Goal: Task Accomplishment & Management: Manage account settings

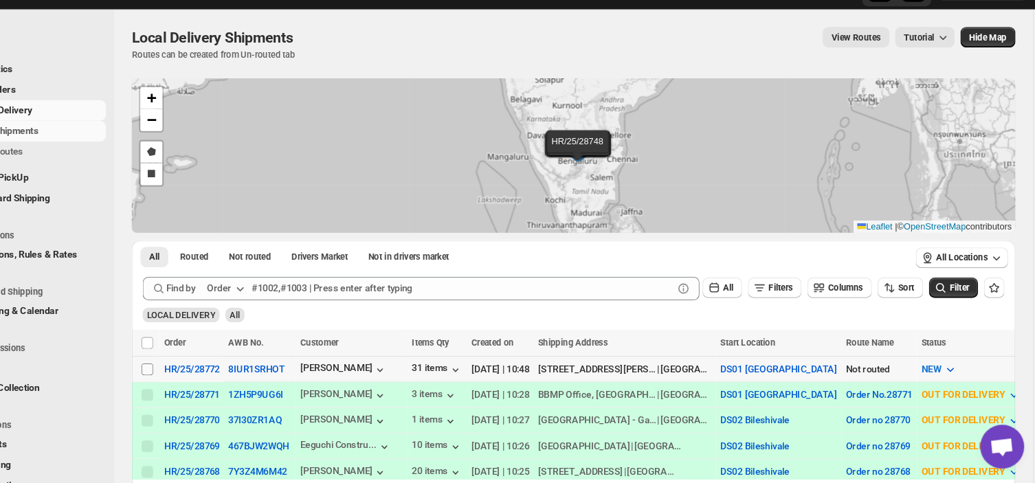
click at [195, 371] on input "Select shipment" at bounding box center [195, 376] width 11 height 11
checkbox input "true"
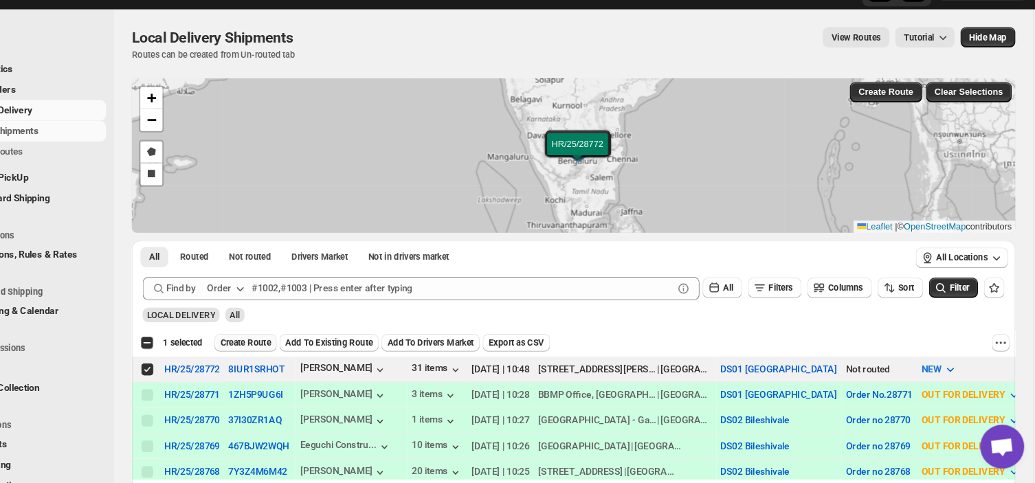
click at [297, 343] on button "Create Route" at bounding box center [288, 351] width 58 height 16
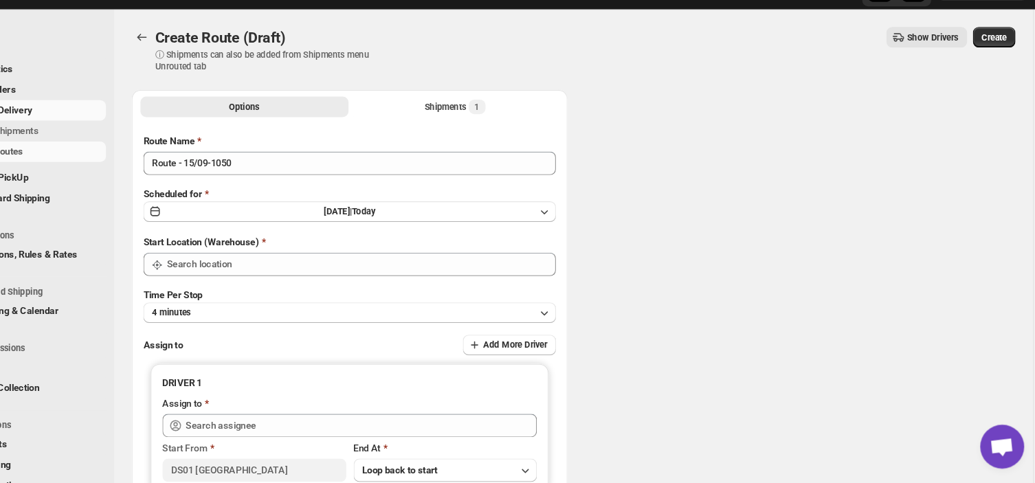
type input "DS01 [GEOGRAPHIC_DATA]"
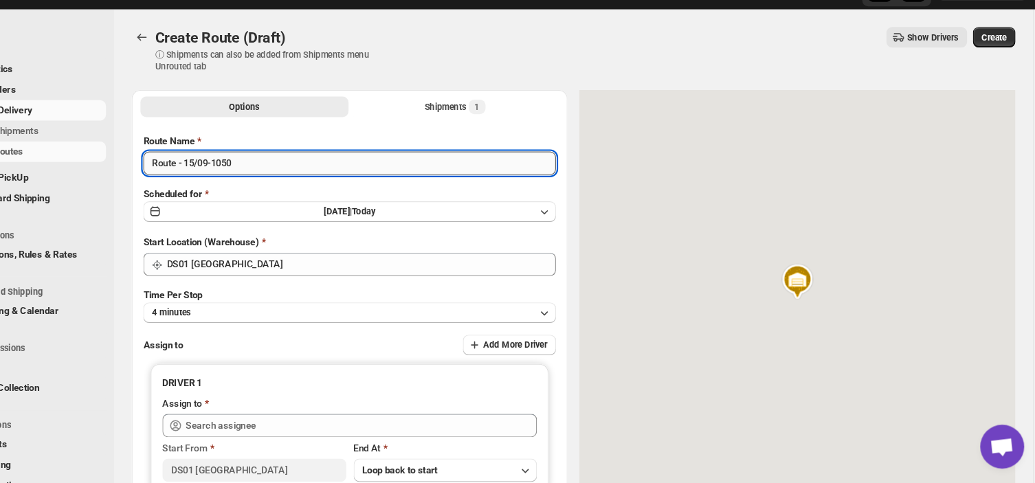
click at [290, 189] on input "Route - 15/09-1050" at bounding box center [385, 183] width 387 height 22
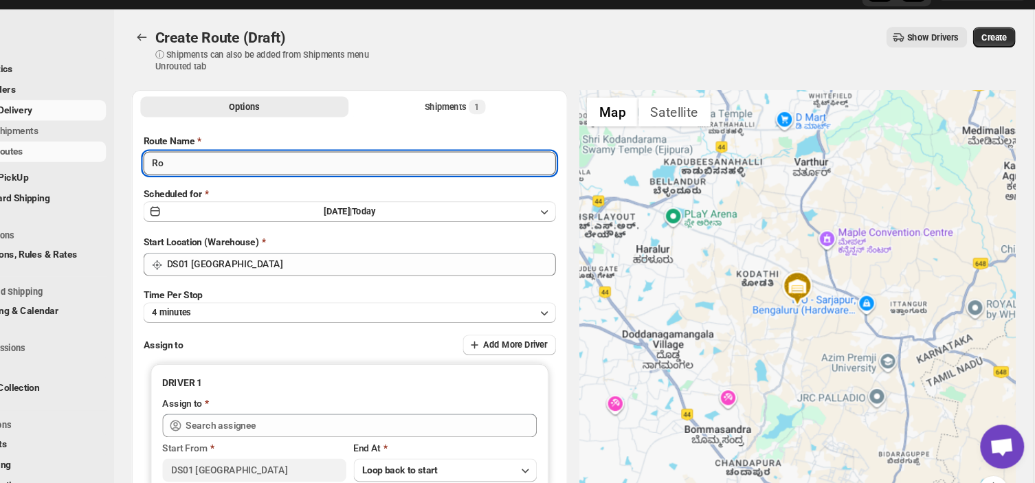
type input "R"
type input "Order no 28772"
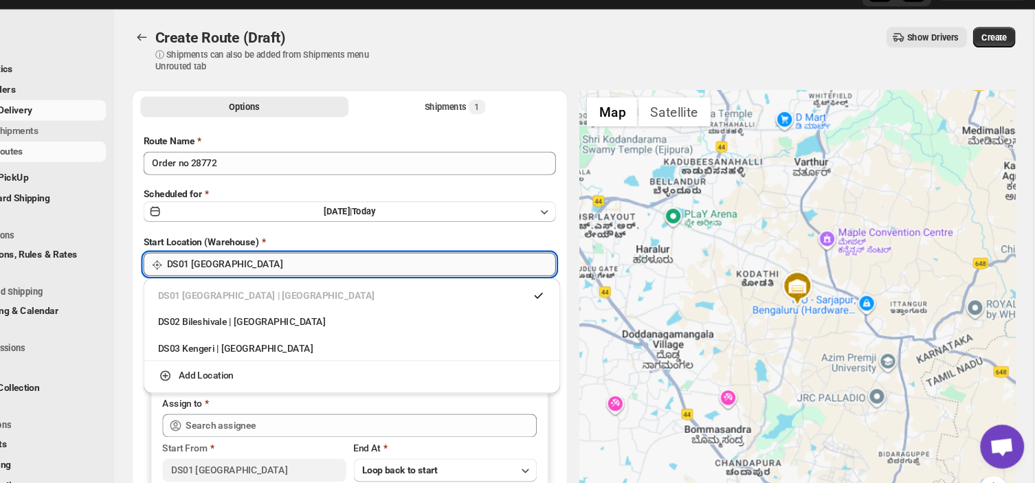
click at [288, 276] on input "DS01 [GEOGRAPHIC_DATA]" at bounding box center [396, 278] width 365 height 22
click at [251, 355] on div "DS03 Kengeri | [GEOGRAPHIC_DATA]" at bounding box center [388, 357] width 364 height 14
type input "DS03 Kengeri"
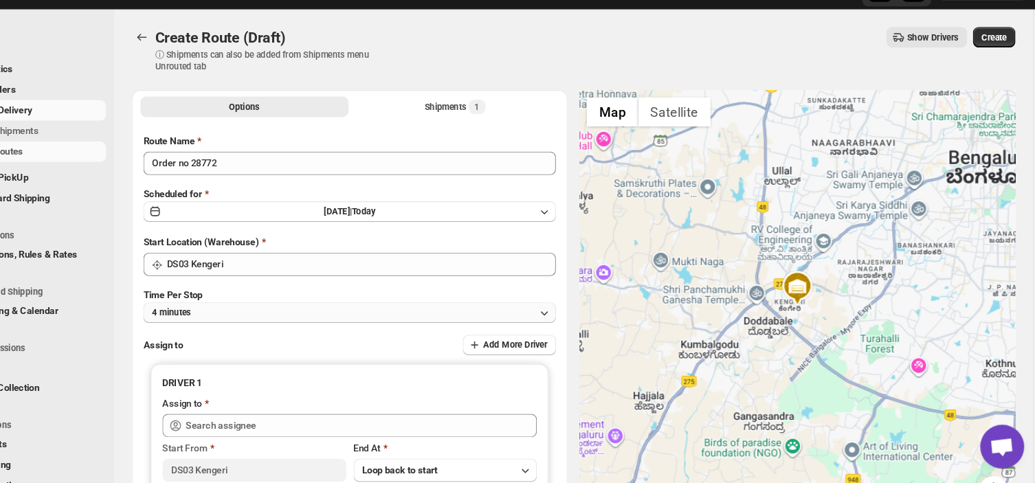
click at [254, 320] on button "4 minutes" at bounding box center [385, 322] width 387 height 19
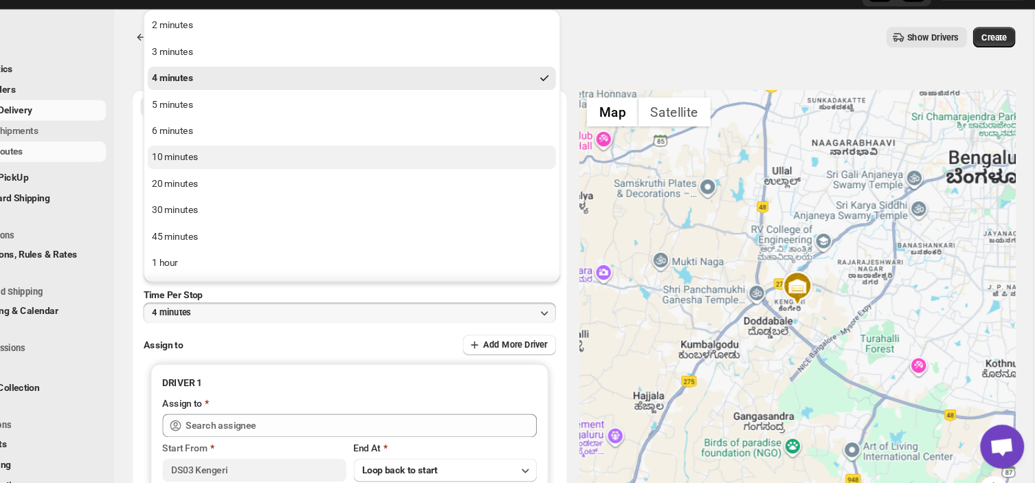
click at [221, 175] on div "10 minutes" at bounding box center [222, 177] width 43 height 14
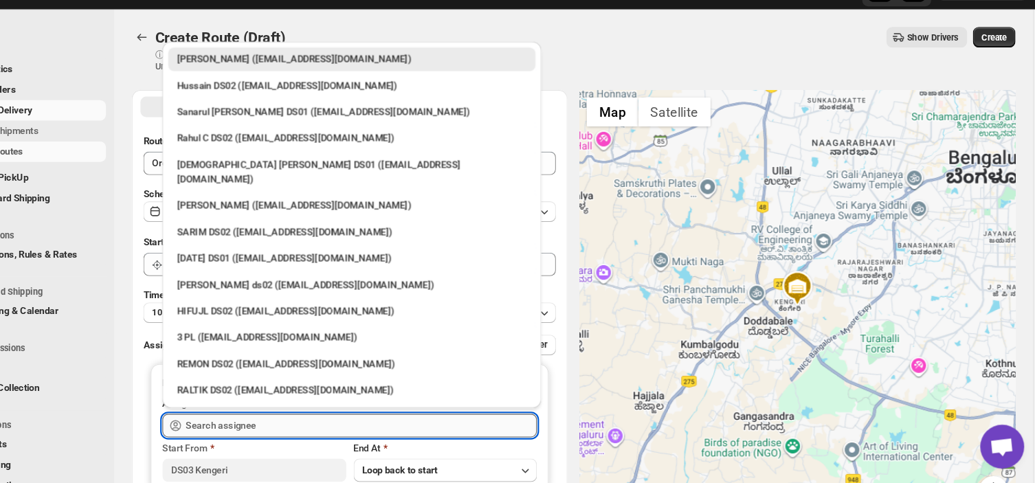
click at [316, 423] on input "text" at bounding box center [396, 429] width 329 height 22
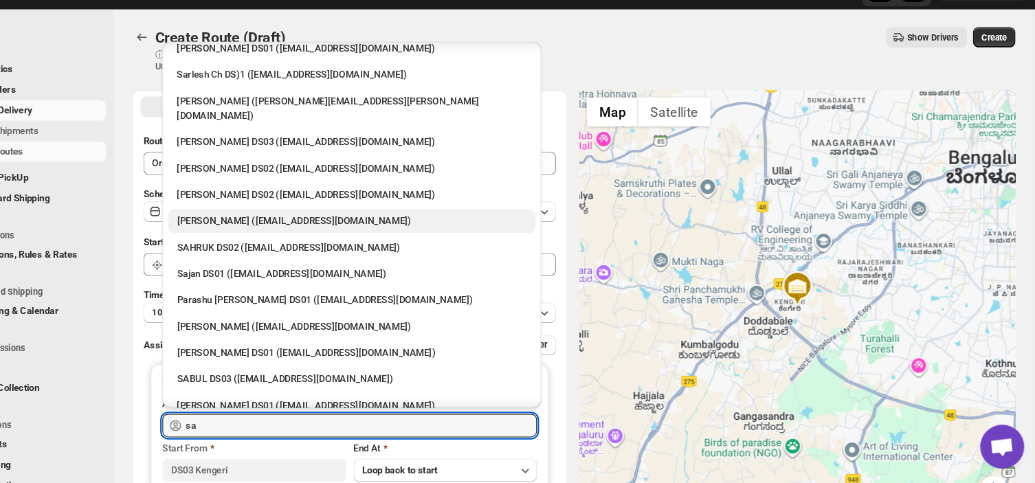
scroll to position [135, 0]
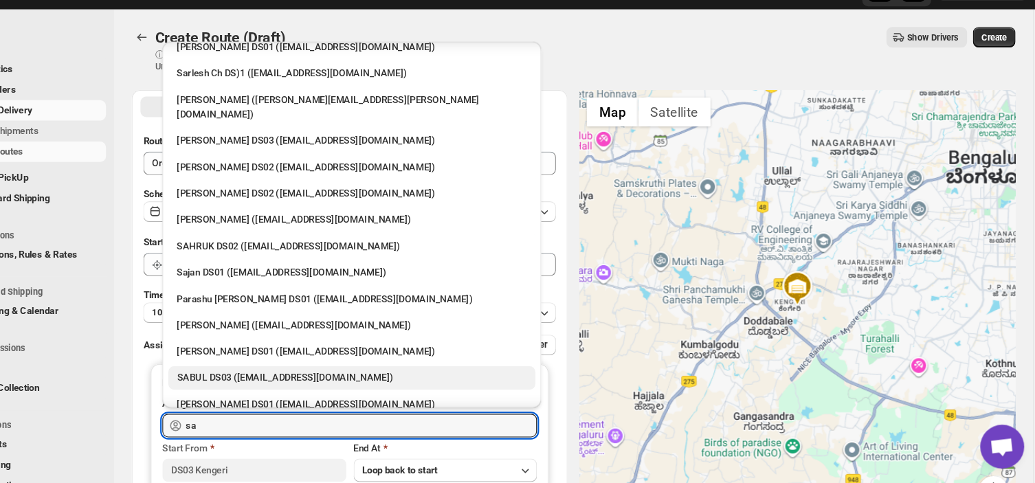
click at [282, 377] on div "SABUL DS03 ([EMAIL_ADDRESS][DOMAIN_NAME])" at bounding box center [388, 384] width 328 height 14
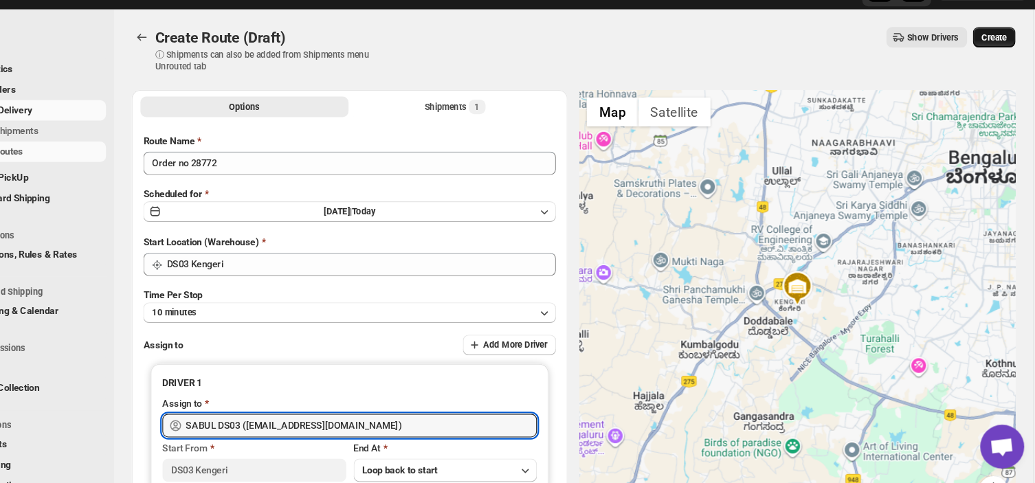
type input "SABUL DS03 ([EMAIL_ADDRESS][DOMAIN_NAME])"
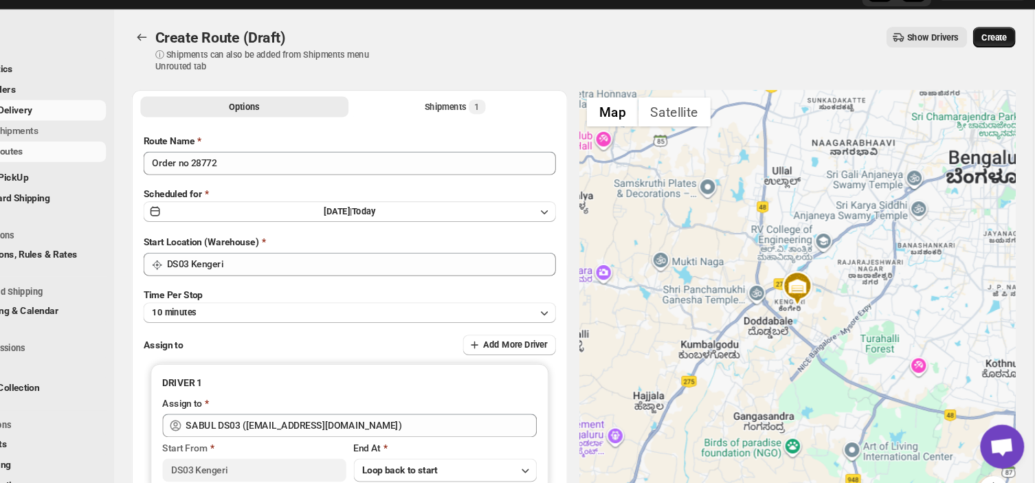
click at [1002, 67] on span "Create" at bounding box center [990, 64] width 23 height 11
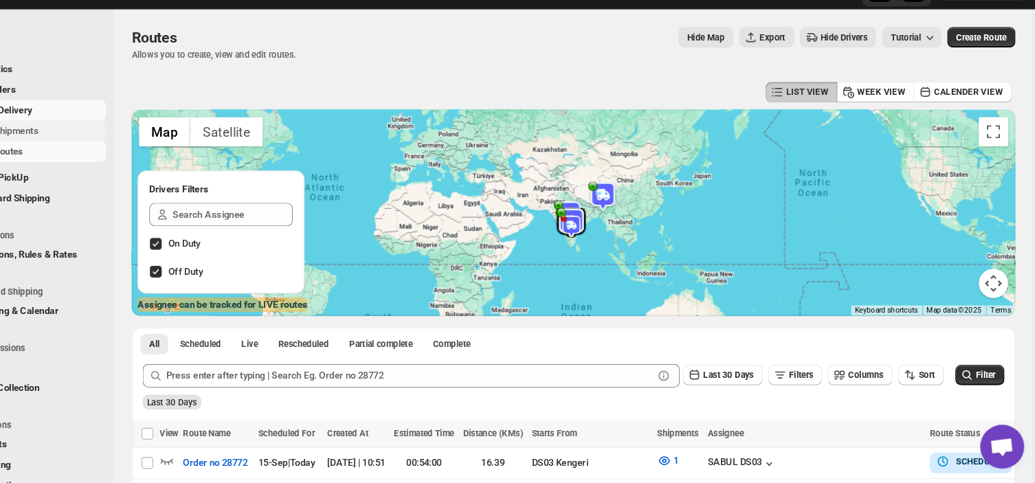
click at [78, 150] on span "Shipments" at bounding box center [73, 152] width 42 height 10
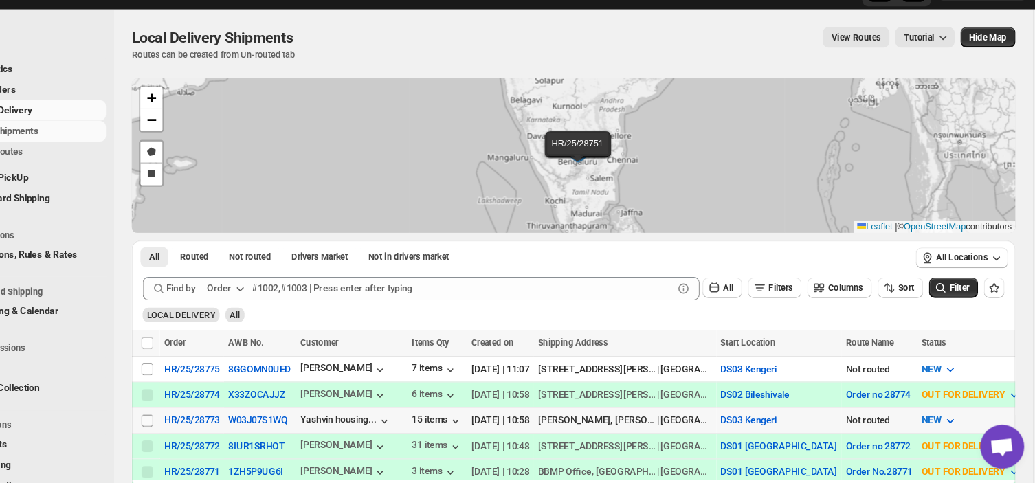
click at [192, 419] on input "Select shipment" at bounding box center [195, 424] width 11 height 11
checkbox input "true"
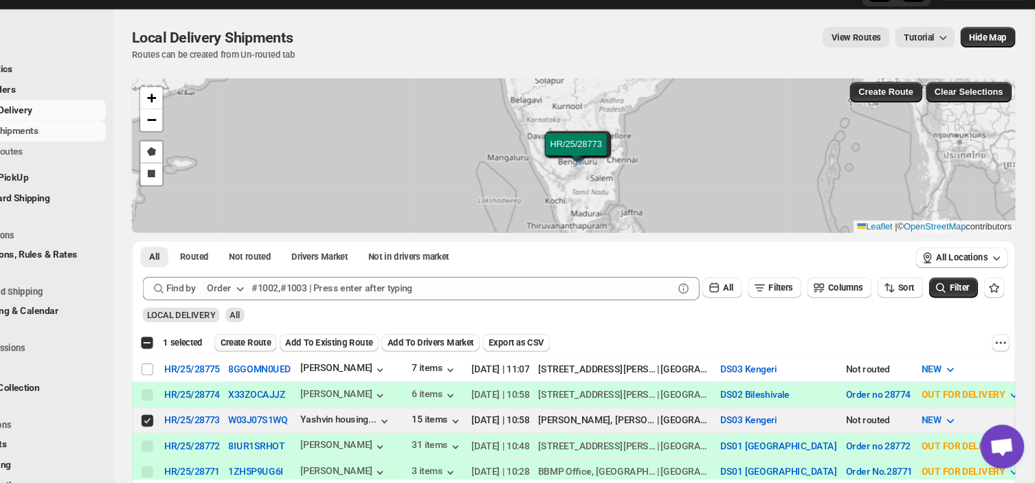
click at [283, 352] on span "Create Route" at bounding box center [288, 351] width 47 height 11
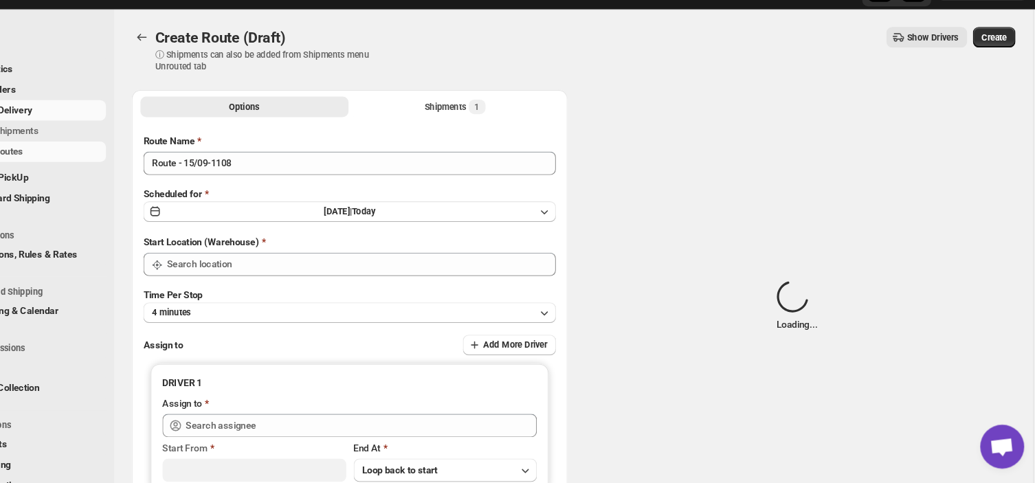
type input "DS03 Kengeri"
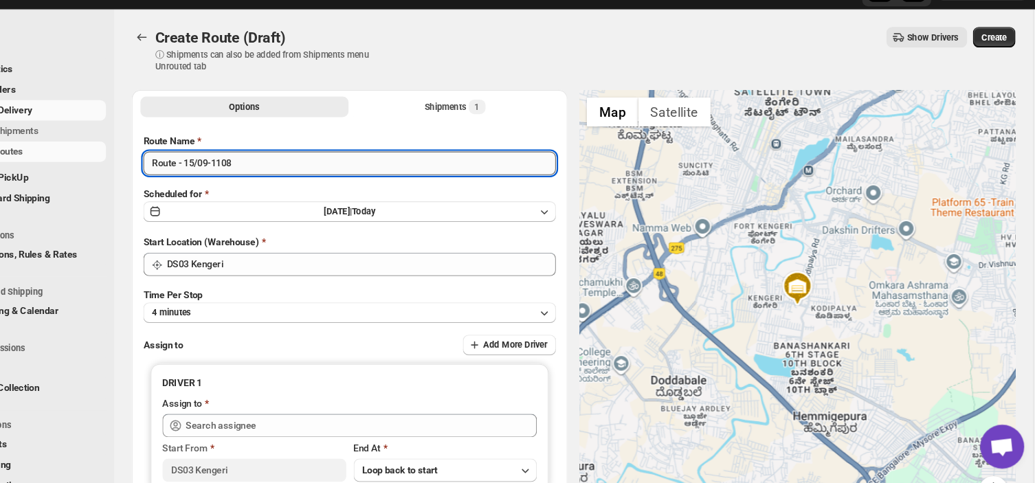
click at [293, 187] on input "Route - 15/09-1108" at bounding box center [385, 183] width 387 height 22
type input "R"
type input "Order no 28773"
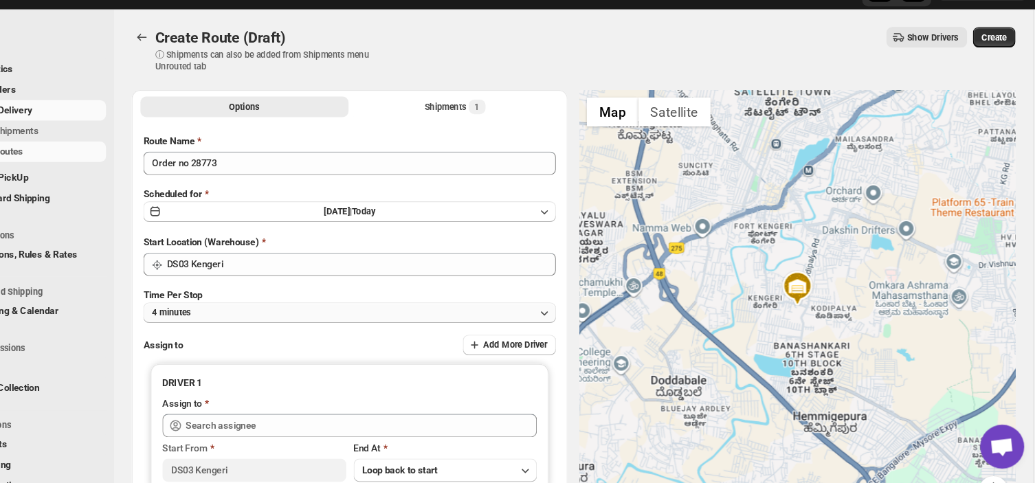
click at [271, 324] on button "4 minutes" at bounding box center [385, 322] width 387 height 19
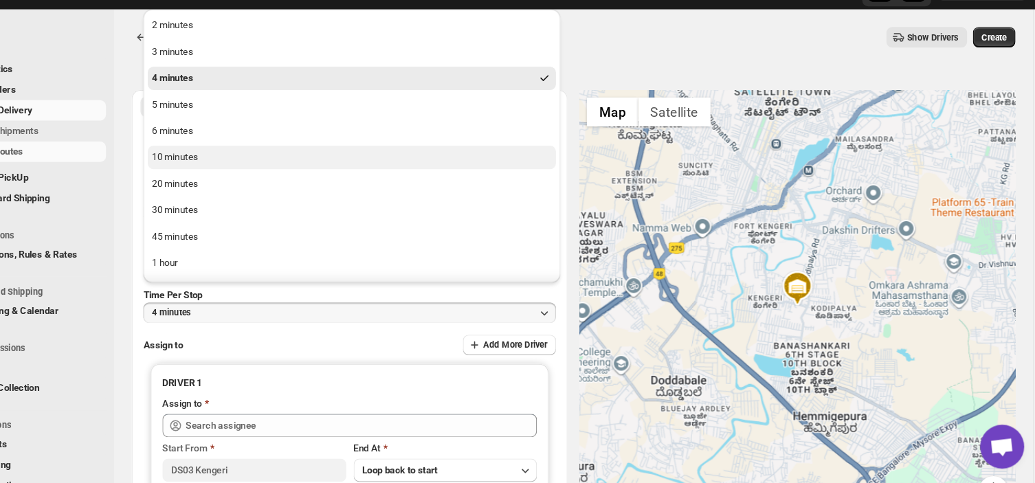
click at [232, 167] on button "10 minutes" at bounding box center [388, 177] width 383 height 22
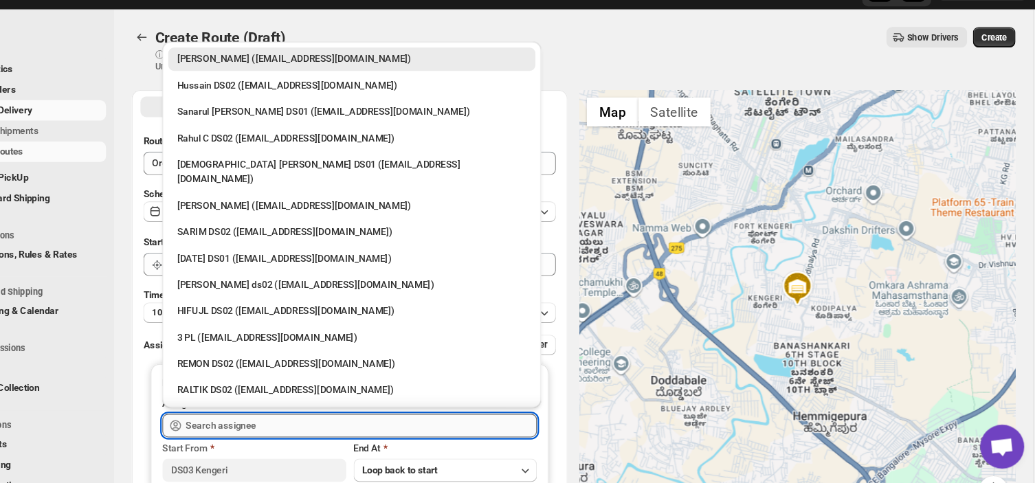
click at [310, 433] on input "text" at bounding box center [396, 429] width 329 height 22
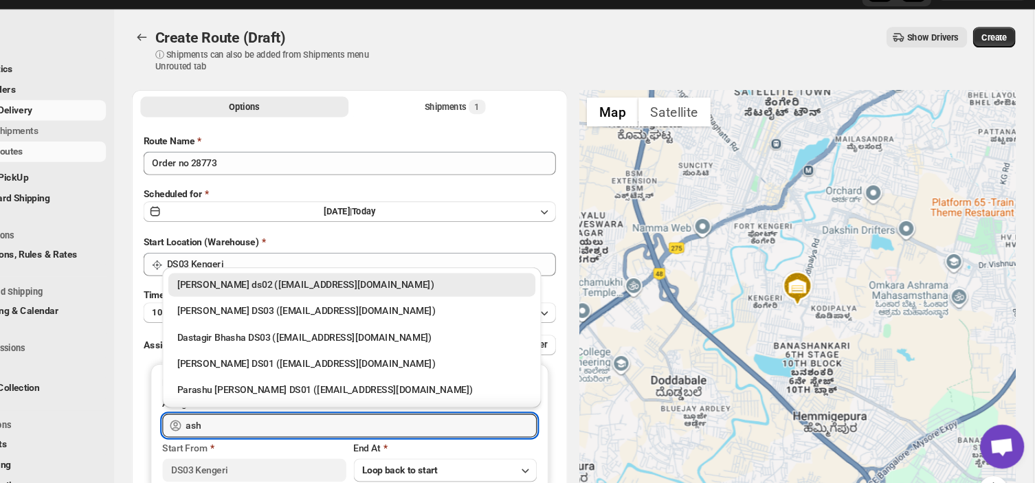
type input "ash"
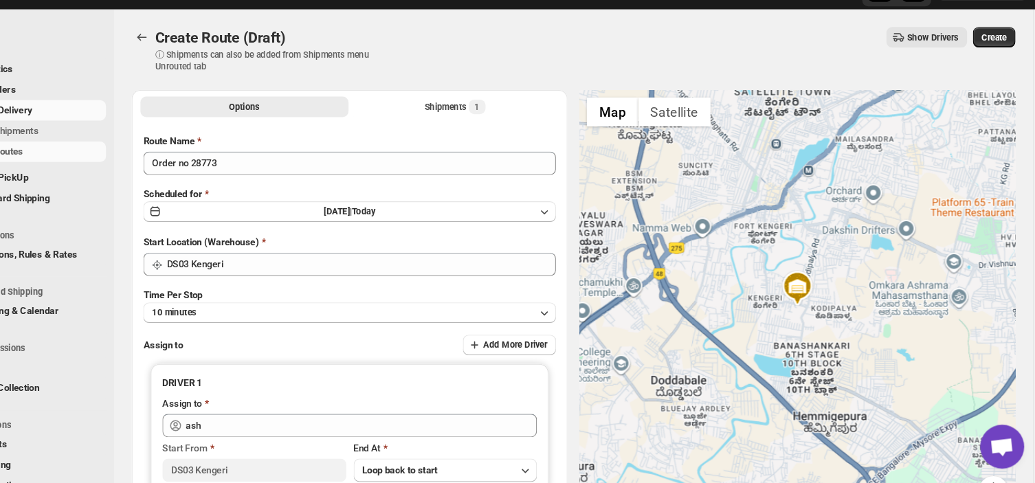
click at [148, 374] on span "Users" at bounding box center [94, 375] width 122 height 14
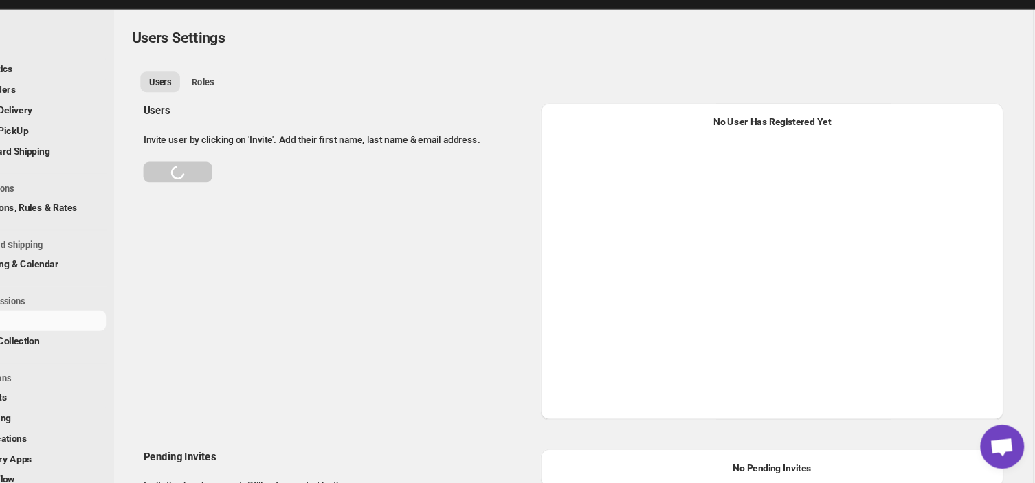
click at [148, 374] on ul "Configurations Widgets Tracking Notifications Delivery Apps WorkFlow" at bounding box center [79, 436] width 158 height 130
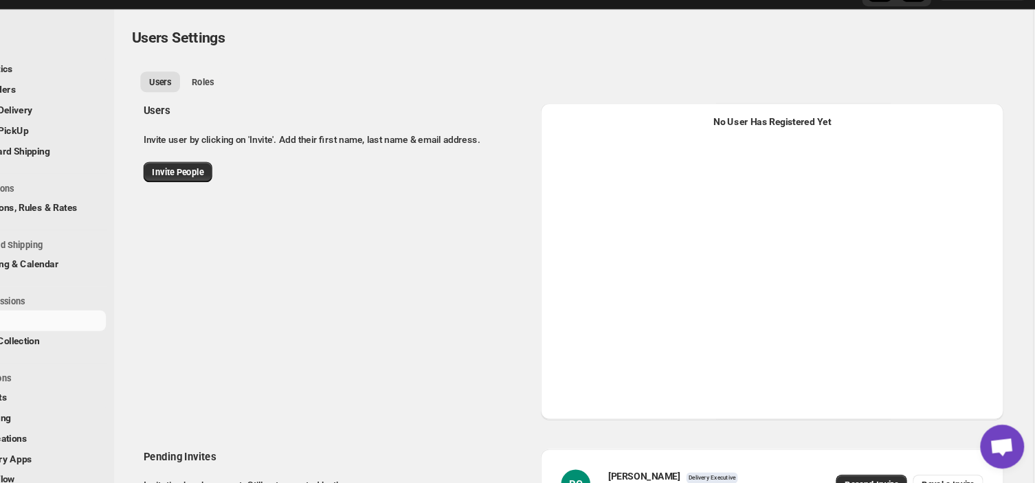
select select "637b767fbaab0276b10c91d5"
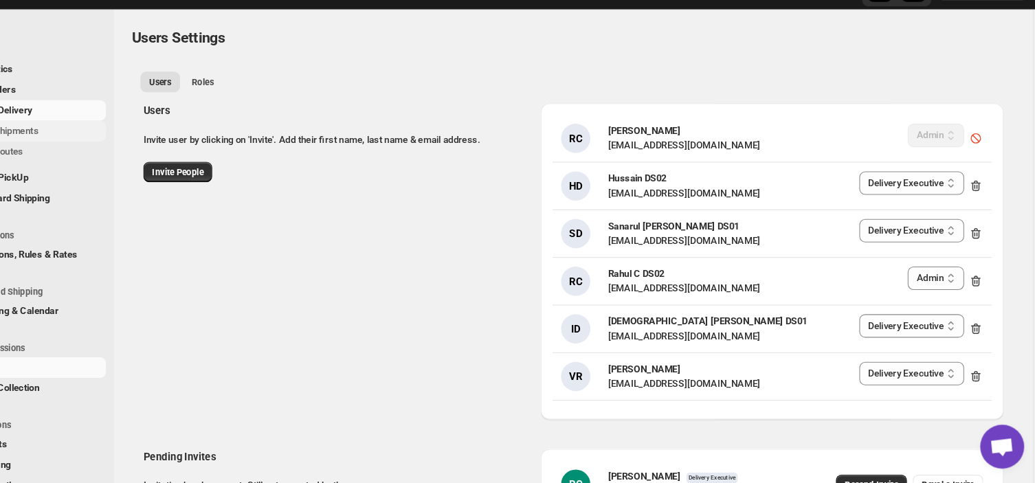
click at [110, 149] on span "Shipments" at bounding box center [103, 153] width 102 height 14
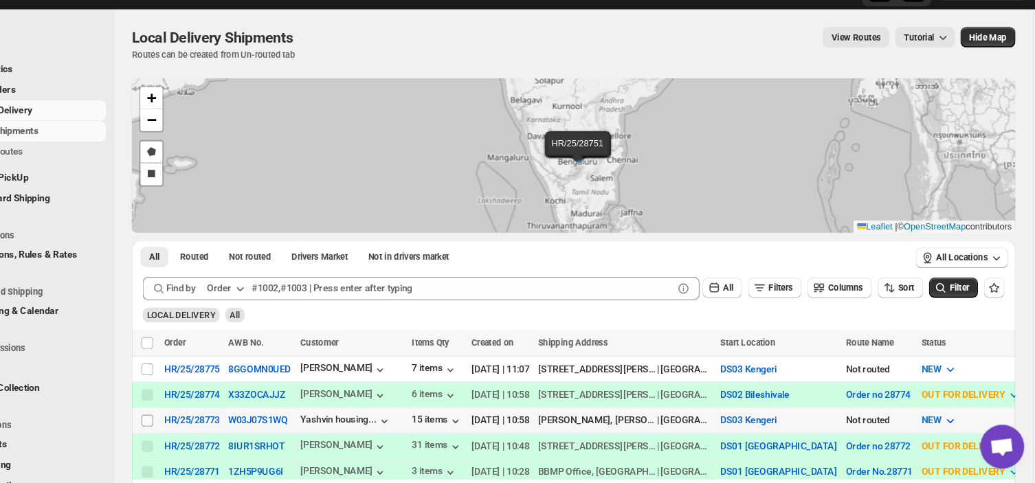
click at [197, 422] on input "Select shipment" at bounding box center [195, 424] width 11 height 11
checkbox input "true"
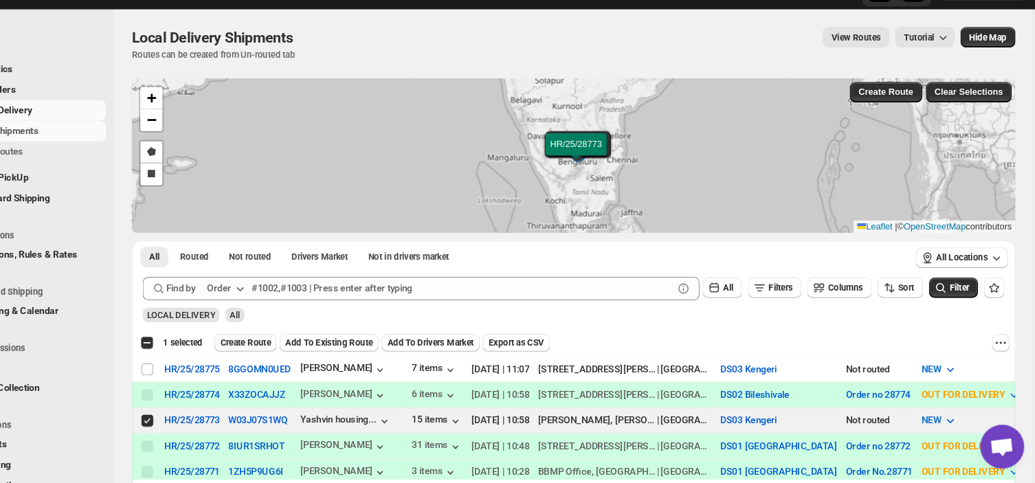
click at [293, 346] on span "Create Route" at bounding box center [288, 351] width 47 height 11
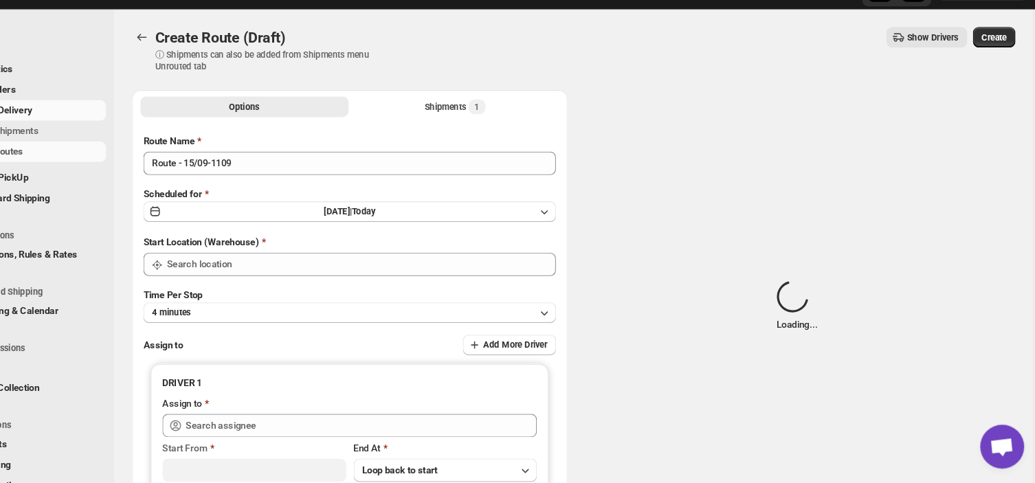
type input "DS03 Kengeri"
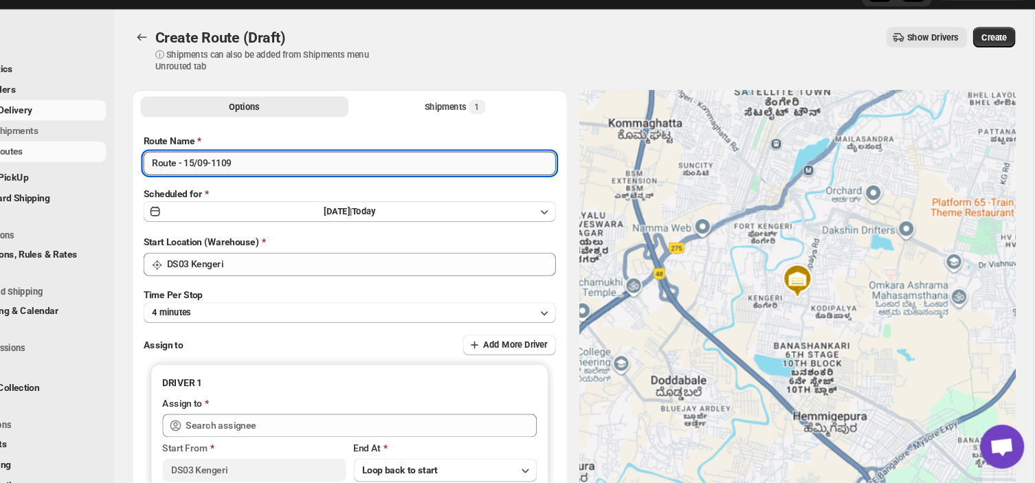
click at [280, 182] on input "Route - 15/09-1109" at bounding box center [385, 183] width 387 height 22
type input "R"
type input "0"
type input "Order no 28773"
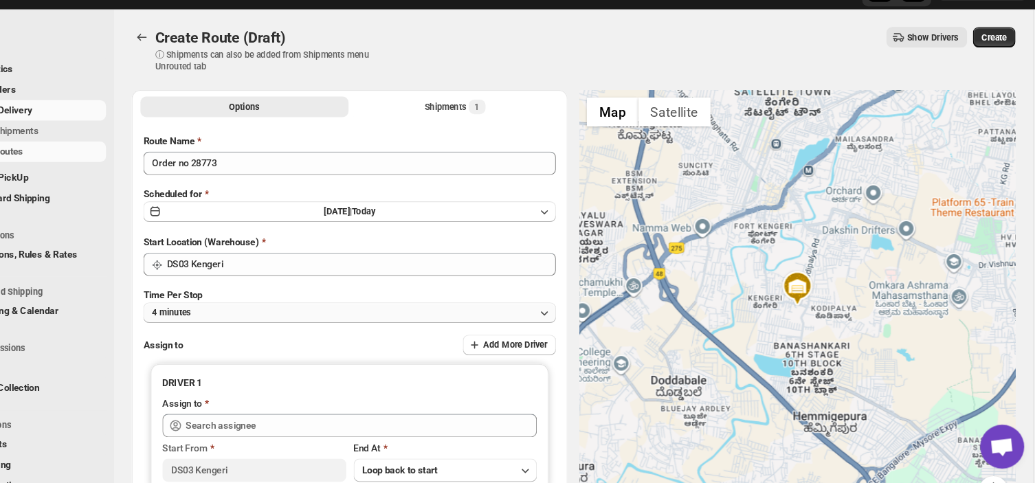
click at [282, 324] on button "4 minutes" at bounding box center [385, 322] width 387 height 19
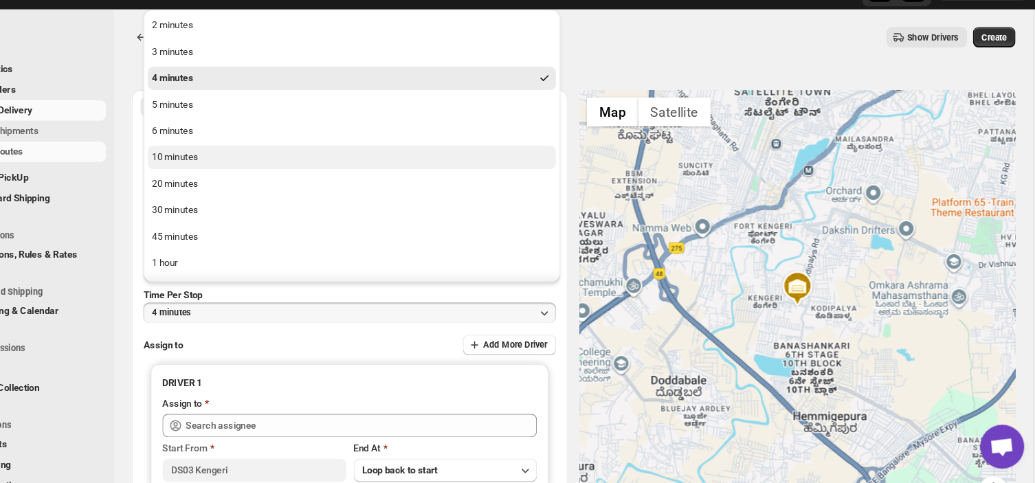
click at [236, 173] on div "10 minutes" at bounding box center [222, 177] width 43 height 14
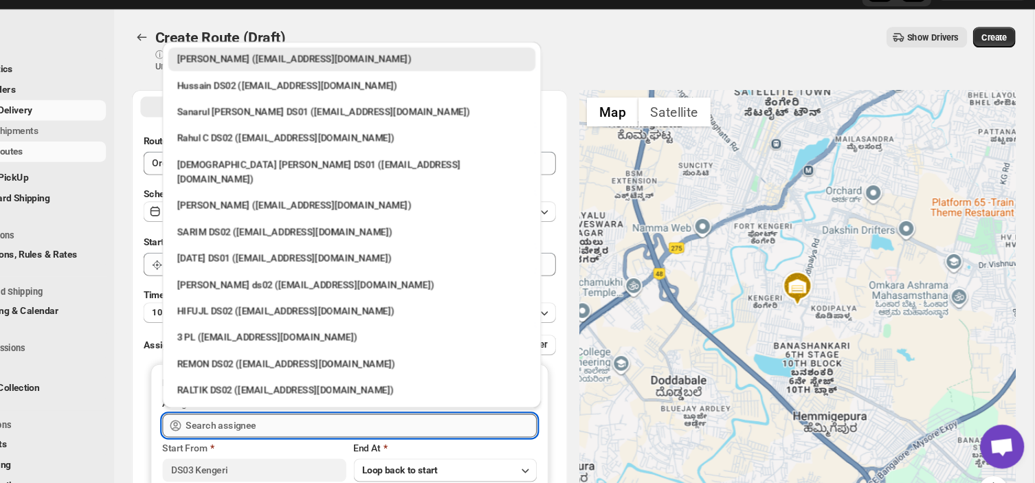
click at [307, 421] on input "text" at bounding box center [396, 429] width 329 height 22
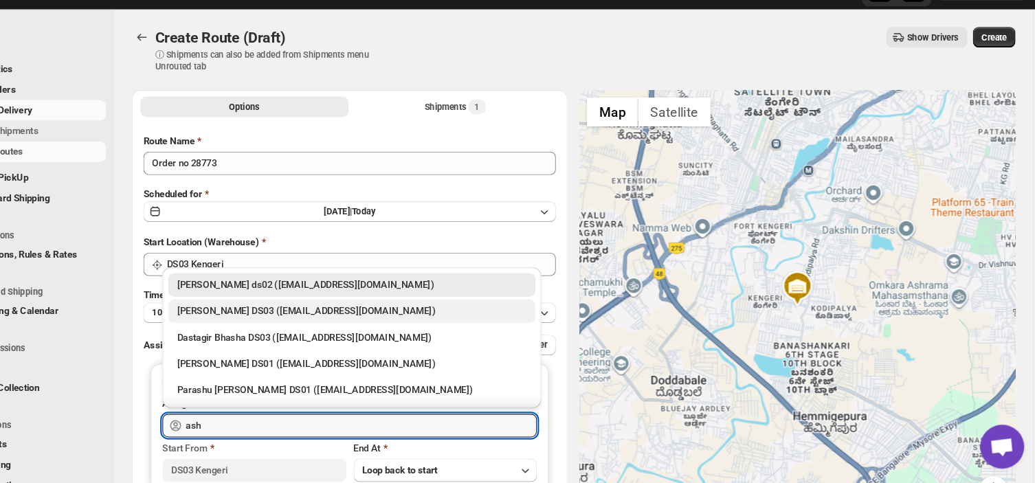
click at [256, 318] on div "[PERSON_NAME] DS03 ([EMAIL_ADDRESS][DOMAIN_NAME])" at bounding box center [388, 322] width 328 height 14
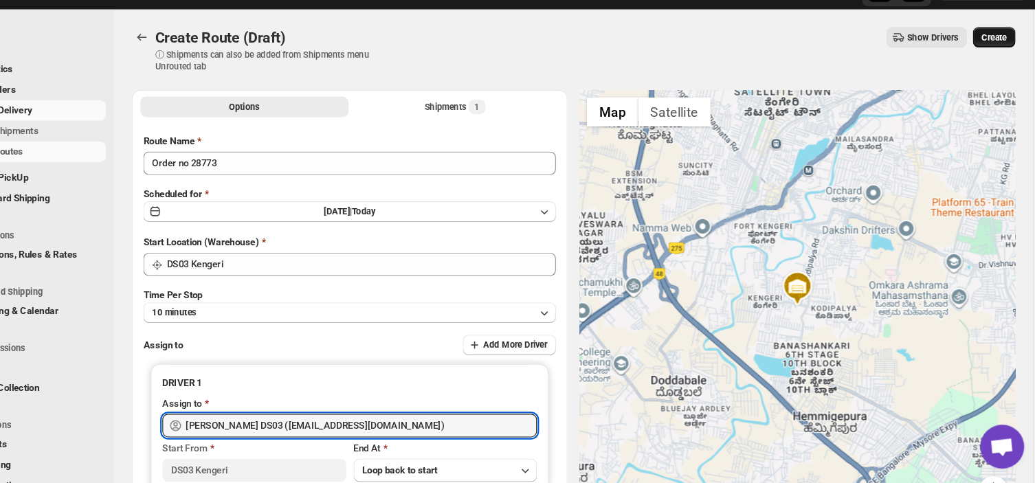
type input "[PERSON_NAME] DS03 ([EMAIL_ADDRESS][DOMAIN_NAME])"
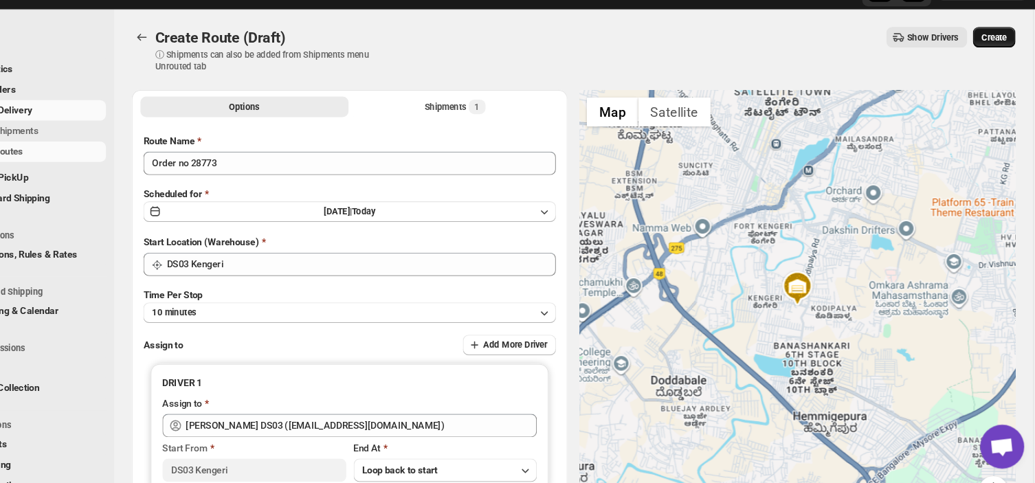
click at [991, 63] on span "Create" at bounding box center [990, 64] width 23 height 11
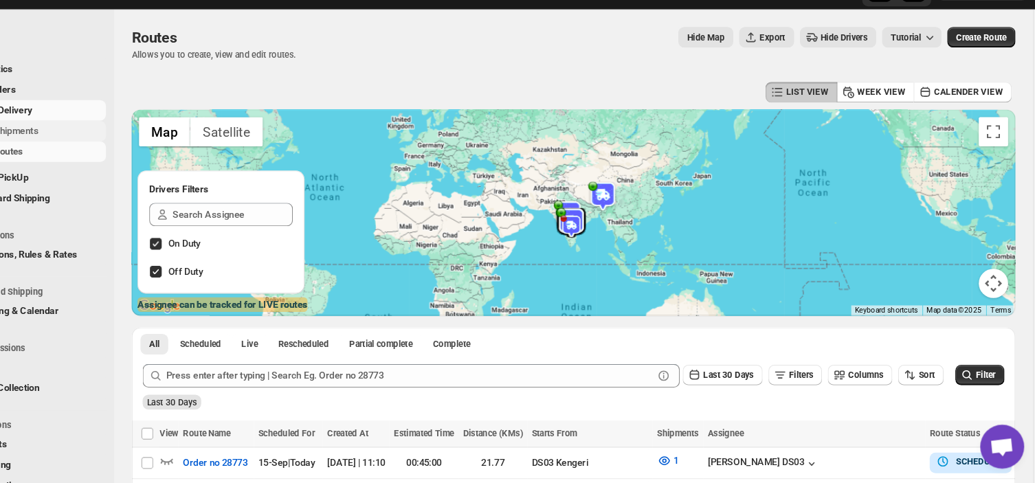
click at [120, 155] on span "Shipments" at bounding box center [103, 153] width 102 height 14
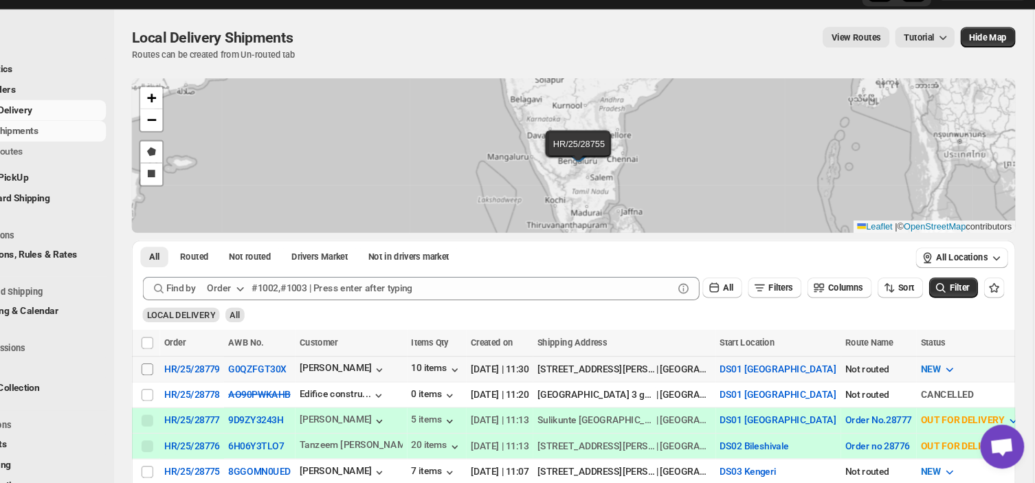
click at [192, 374] on input "Select shipment" at bounding box center [195, 376] width 11 height 11
checkbox input "true"
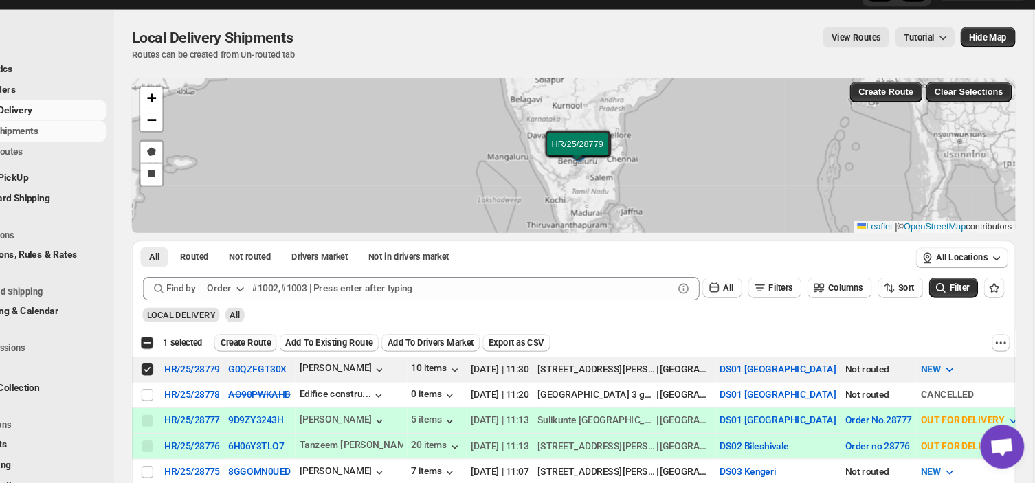
click at [276, 351] on span "Create Route" at bounding box center [288, 351] width 47 height 11
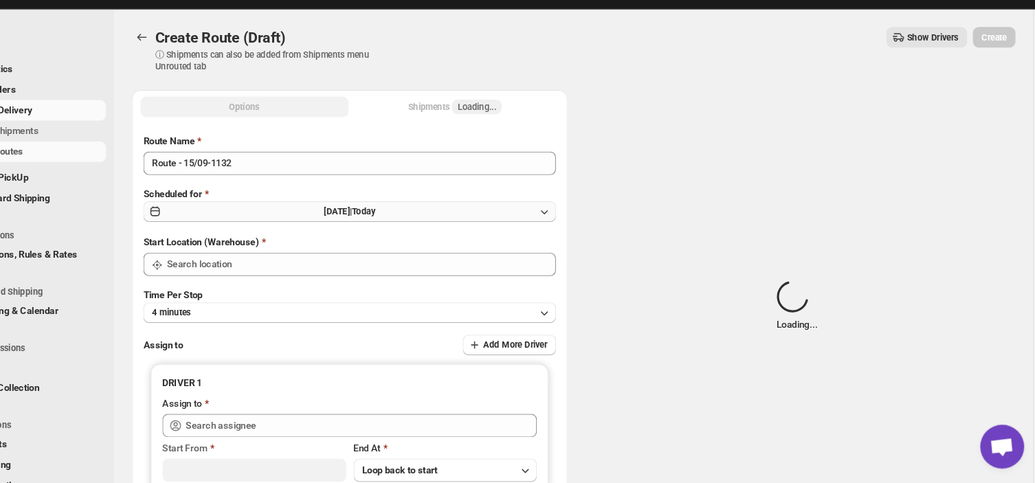
type input "DS01 [GEOGRAPHIC_DATA]"
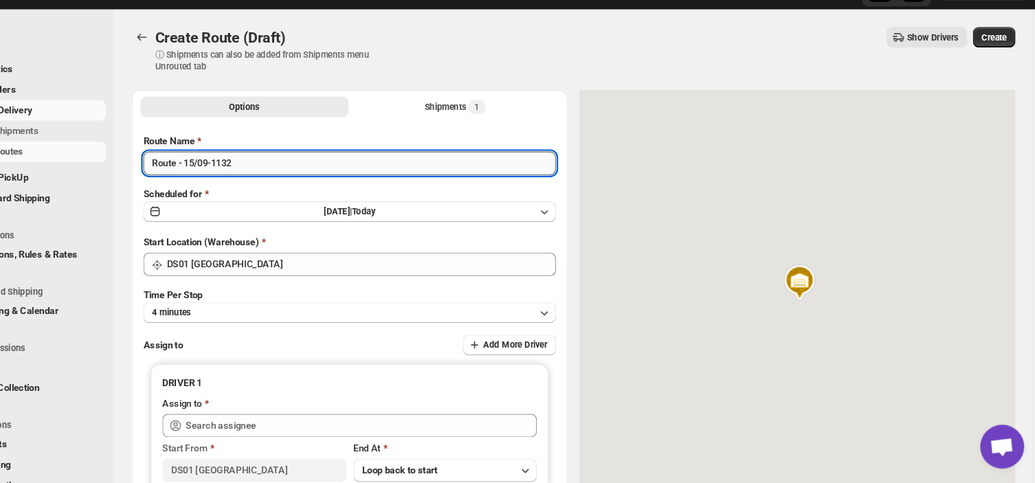
click at [286, 190] on input "Route - 15/09-1132" at bounding box center [385, 183] width 387 height 22
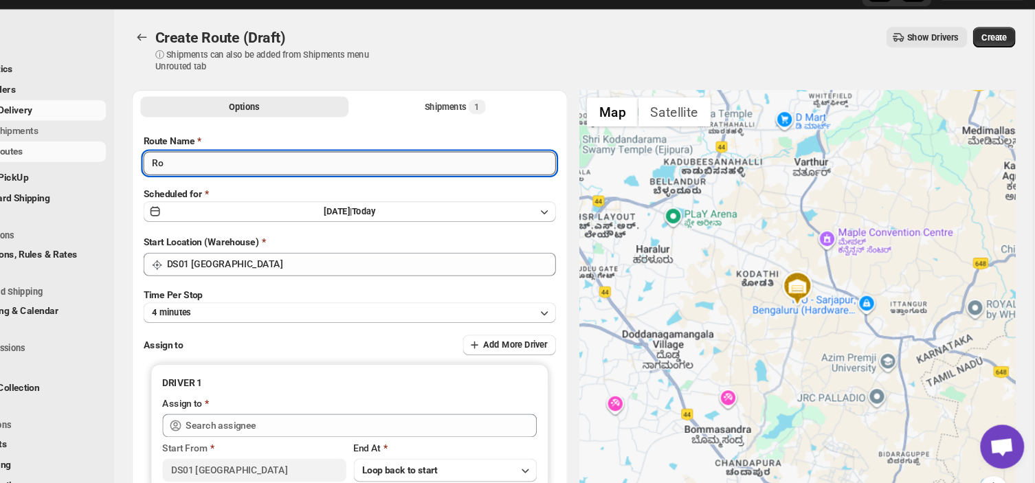
type input "R"
type input "Order no 28779"
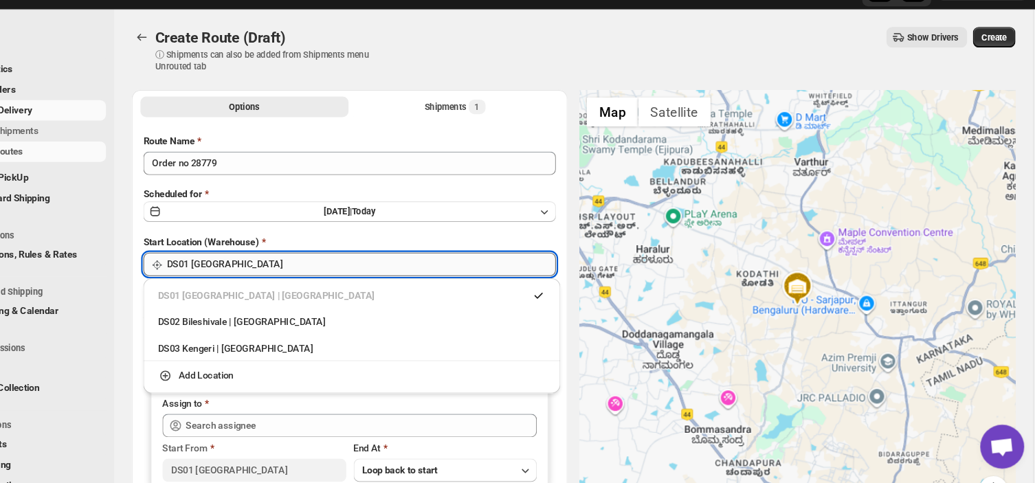
click at [294, 283] on input "DS01 [GEOGRAPHIC_DATA]" at bounding box center [396, 278] width 365 height 22
click at [232, 357] on div "DS03 Kengeri | [GEOGRAPHIC_DATA]" at bounding box center [388, 357] width 364 height 14
type input "DS03 Kengeri"
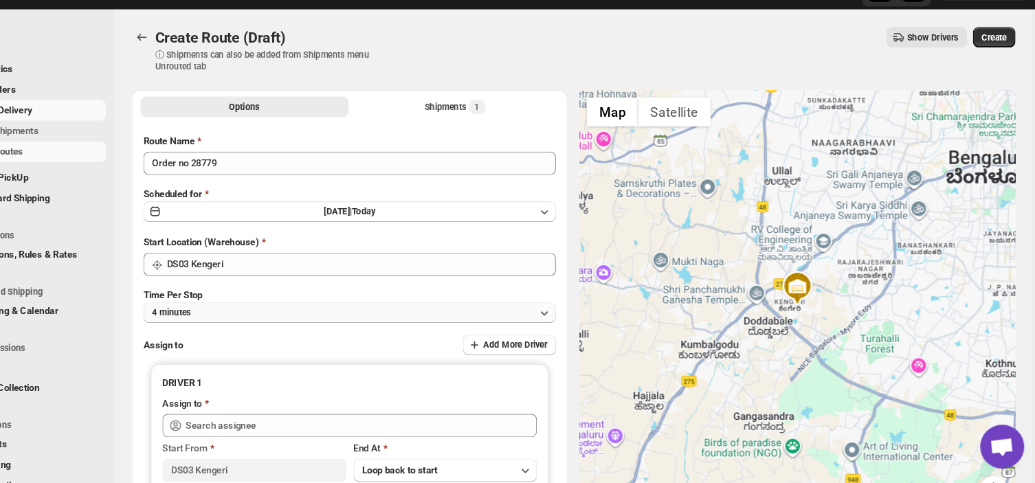
click at [281, 320] on button "4 minutes" at bounding box center [385, 322] width 387 height 19
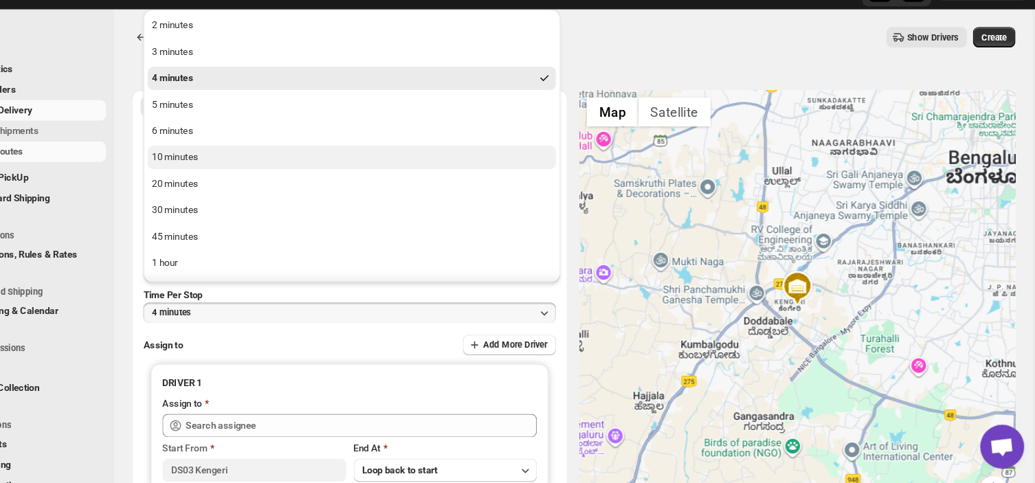
click at [236, 177] on div "10 minutes" at bounding box center [222, 177] width 43 height 14
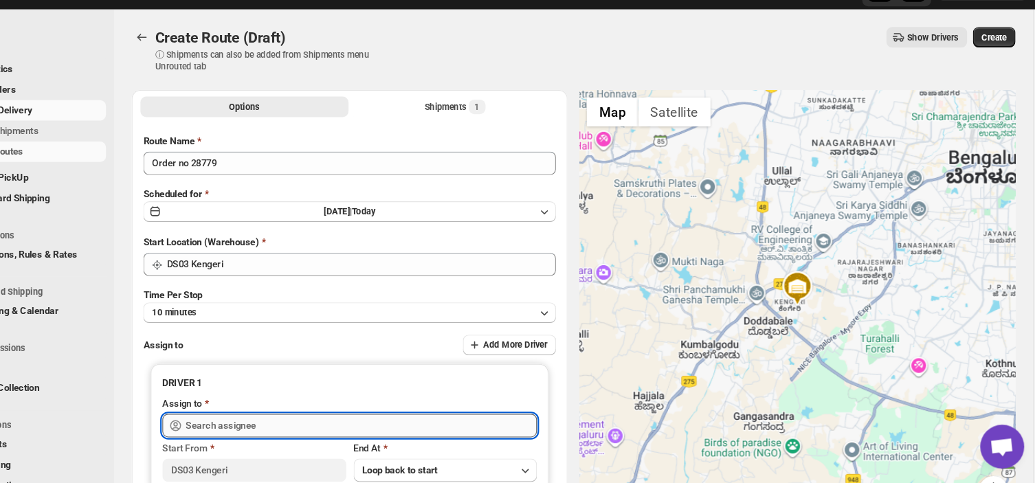
click at [305, 429] on input "text" at bounding box center [396, 429] width 329 height 22
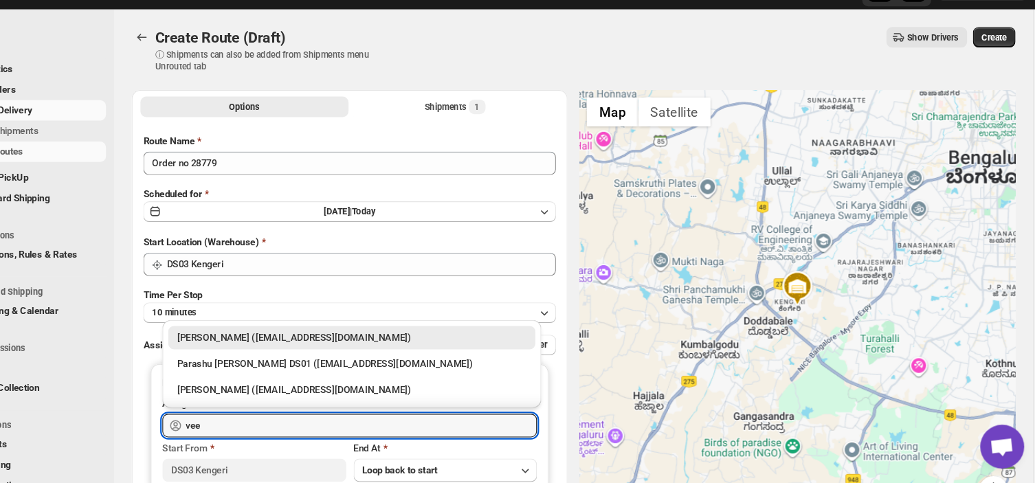
click at [367, 348] on div "[PERSON_NAME] ([EMAIL_ADDRESS][DOMAIN_NAME])" at bounding box center [388, 347] width 328 height 14
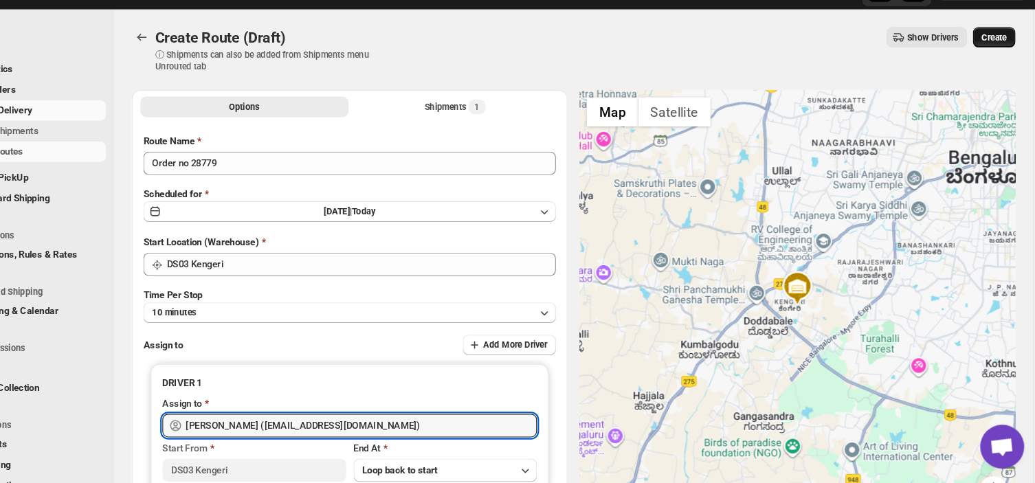
type input "[PERSON_NAME] ([EMAIL_ADDRESS][DOMAIN_NAME])"
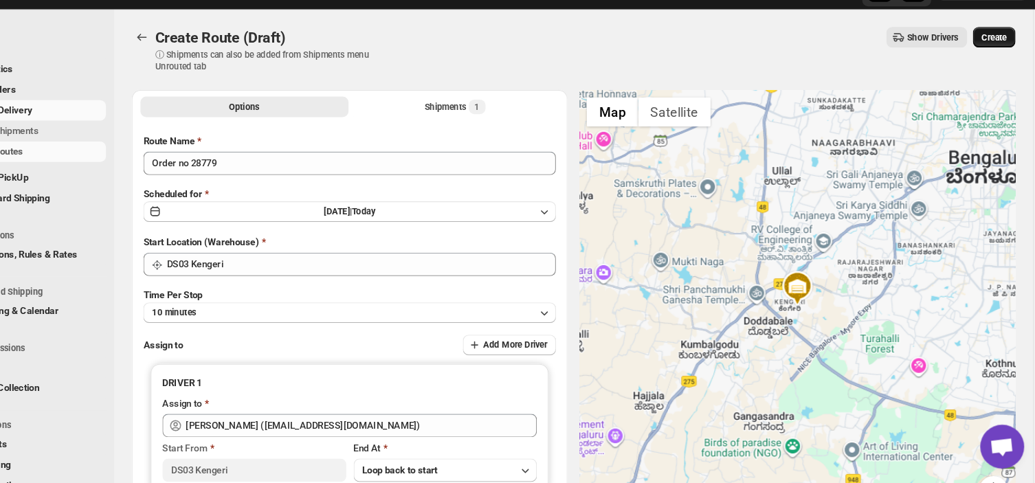
click at [1000, 64] on span "Create" at bounding box center [990, 64] width 23 height 11
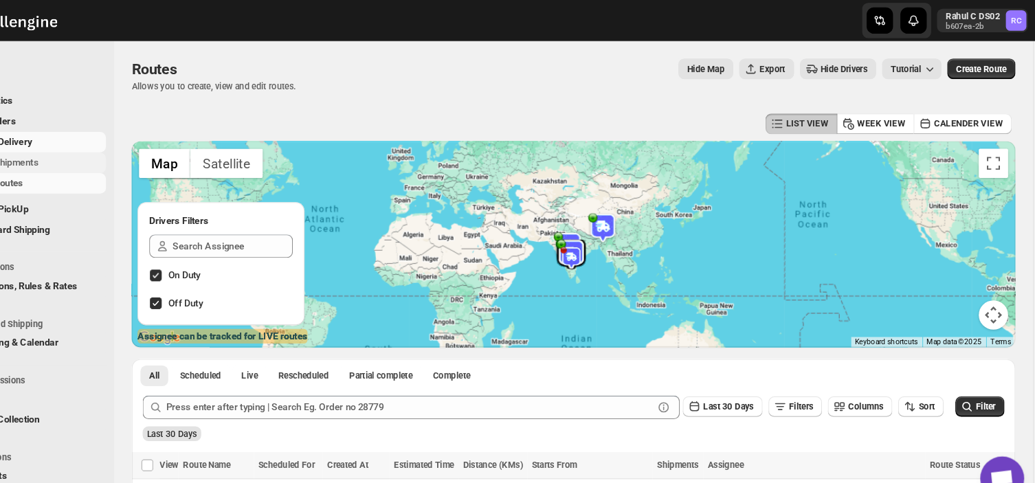
click at [123, 151] on span "Shipments" at bounding box center [103, 153] width 102 height 14
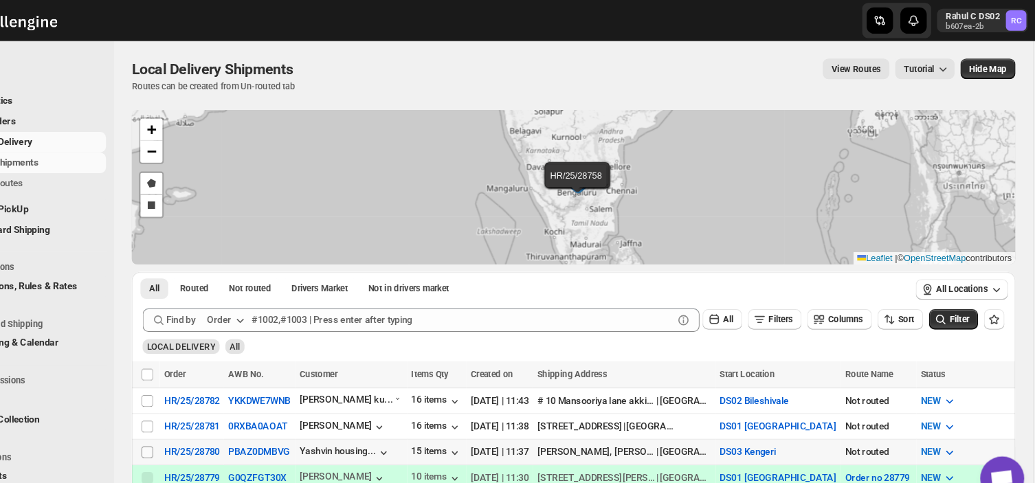
click at [194, 419] on input "Select shipment" at bounding box center [195, 424] width 11 height 11
checkbox input "true"
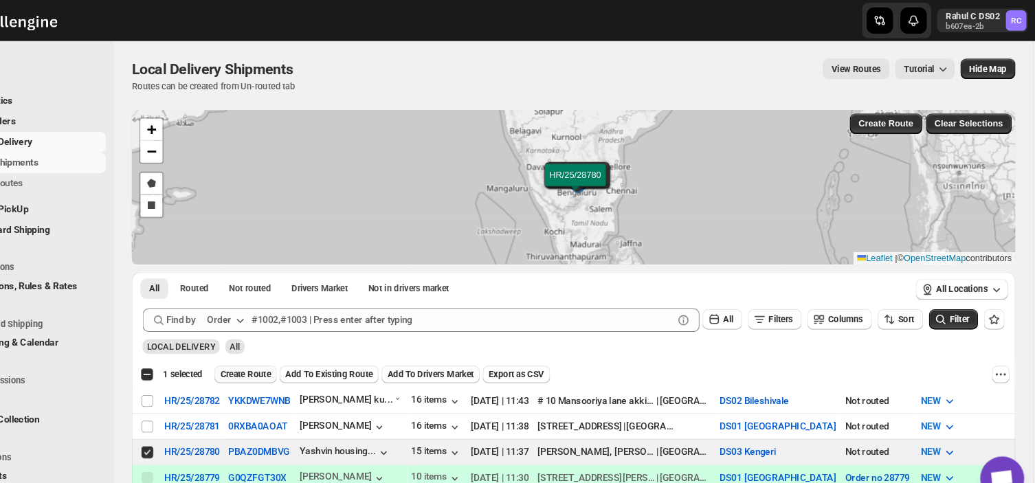
click at [290, 346] on span "Create Route" at bounding box center [288, 351] width 47 height 11
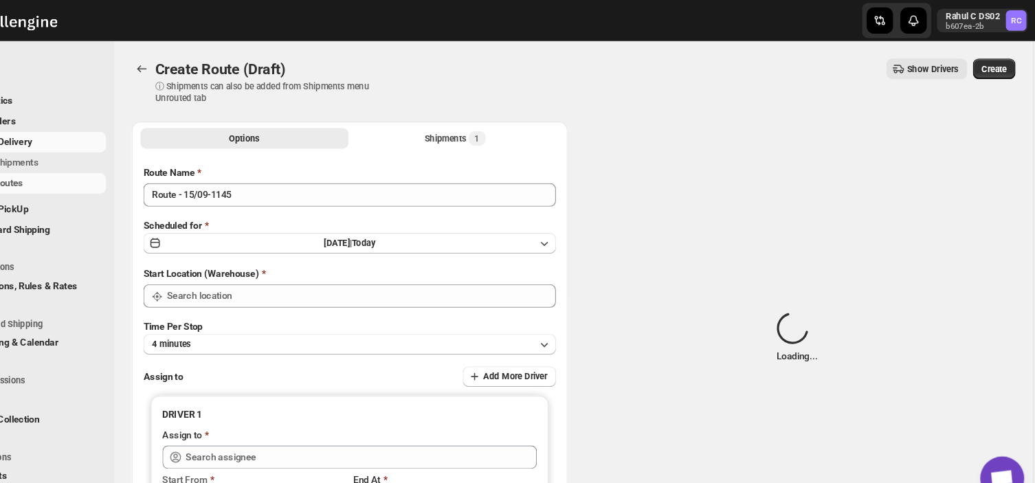
type input "DS03 Kengeri"
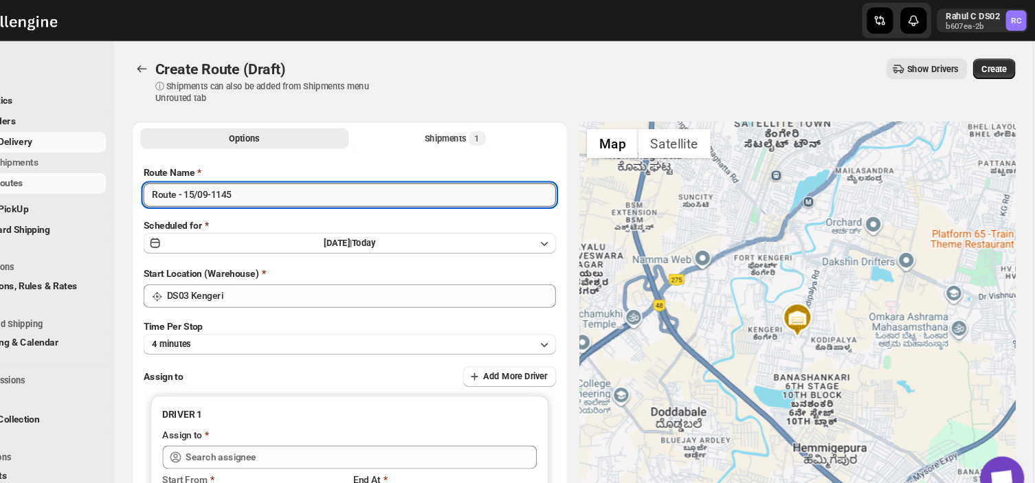
click at [287, 184] on input "Route - 15/09-1145" at bounding box center [385, 183] width 387 height 22
type input "R"
type input "Order no 28780"
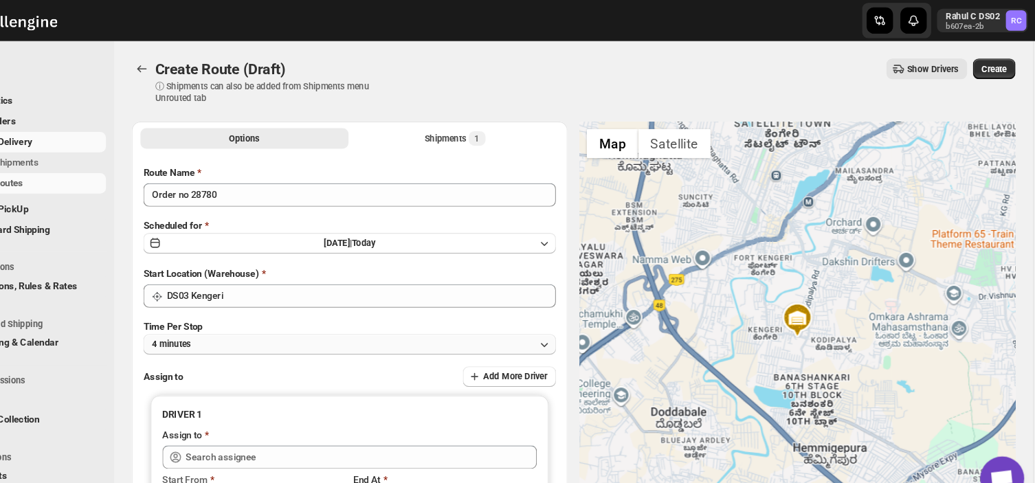
click at [273, 328] on button "4 minutes" at bounding box center [385, 322] width 387 height 19
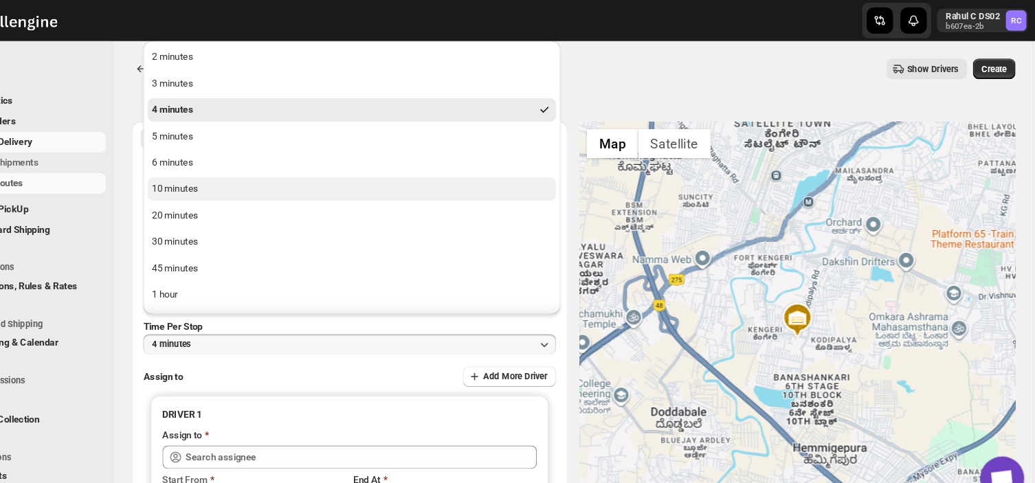
click at [226, 177] on div "10 minutes" at bounding box center [222, 177] width 43 height 14
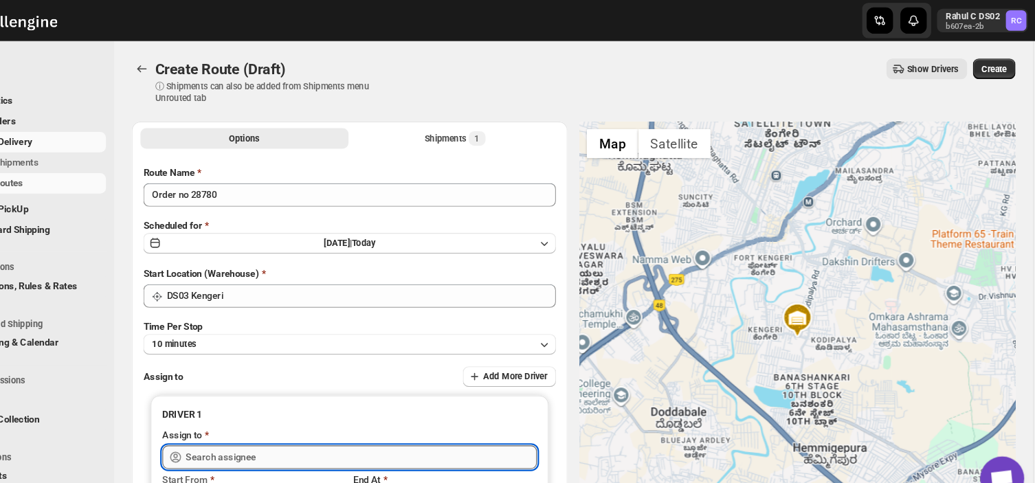
click at [315, 432] on input "text" at bounding box center [396, 429] width 329 height 22
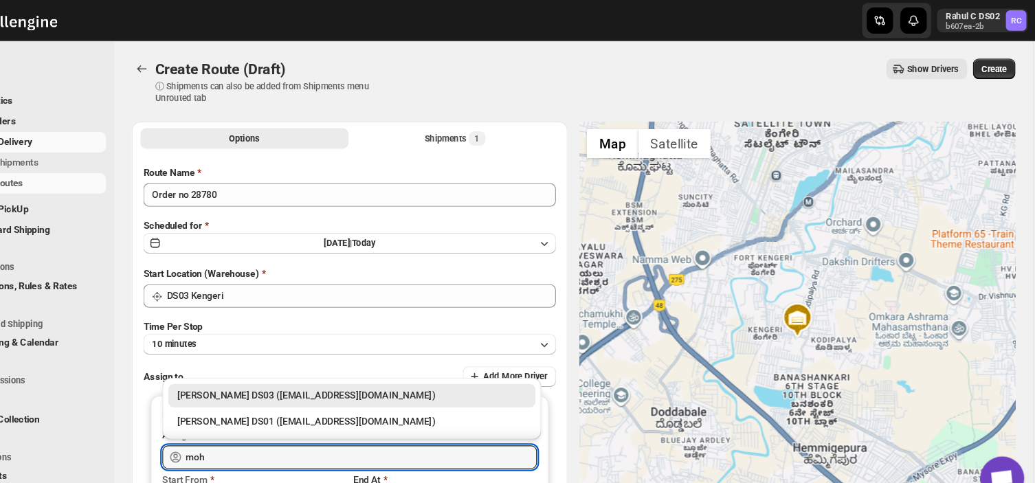
click at [325, 368] on div "[PERSON_NAME] DS03 ([EMAIL_ADDRESS][DOMAIN_NAME])" at bounding box center [388, 371] width 328 height 14
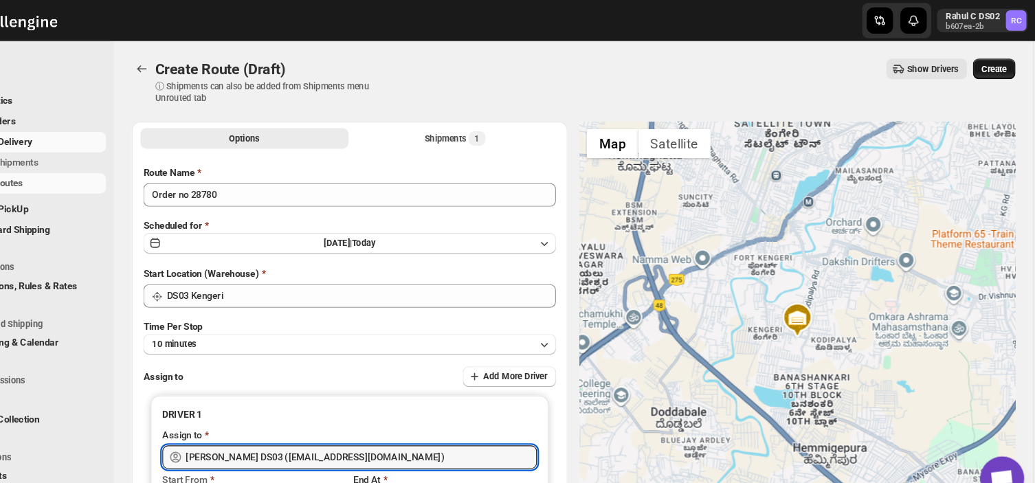
type input "[PERSON_NAME] DS03 ([EMAIL_ADDRESS][DOMAIN_NAME])"
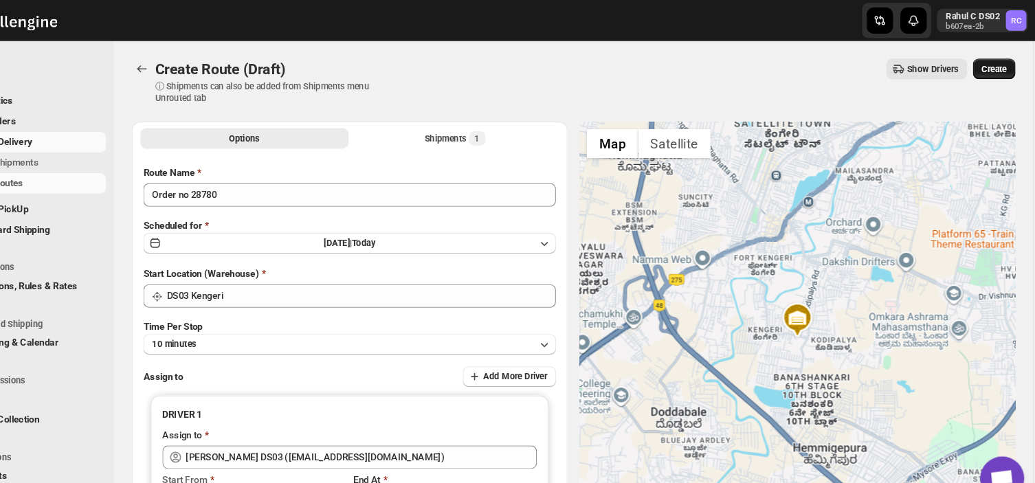
click at [997, 60] on span "Create" at bounding box center [990, 64] width 23 height 11
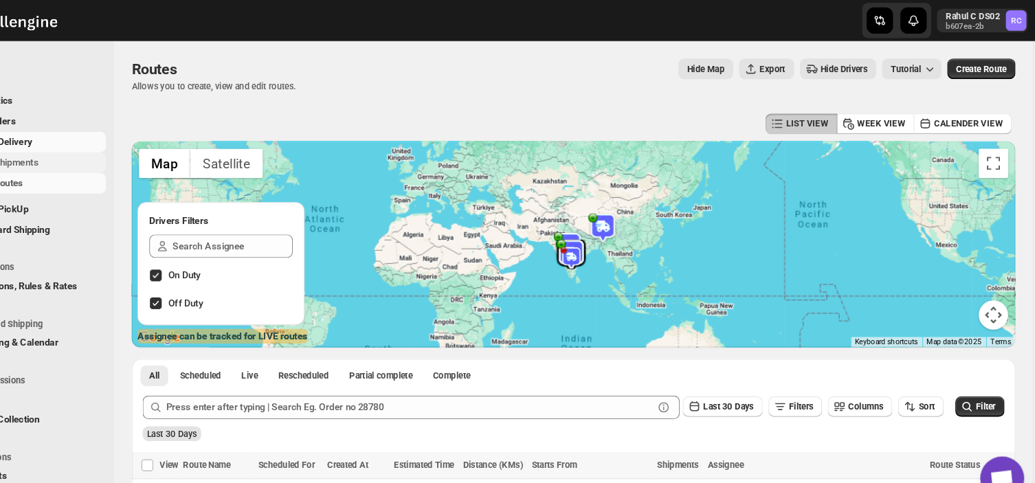
click at [110, 147] on span "Shipments" at bounding box center [103, 153] width 102 height 14
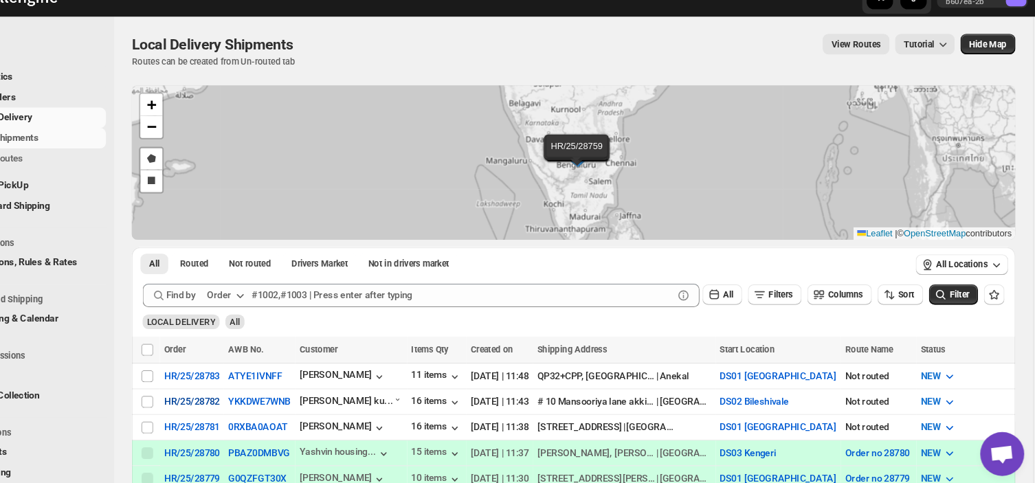
scroll to position [19, 0]
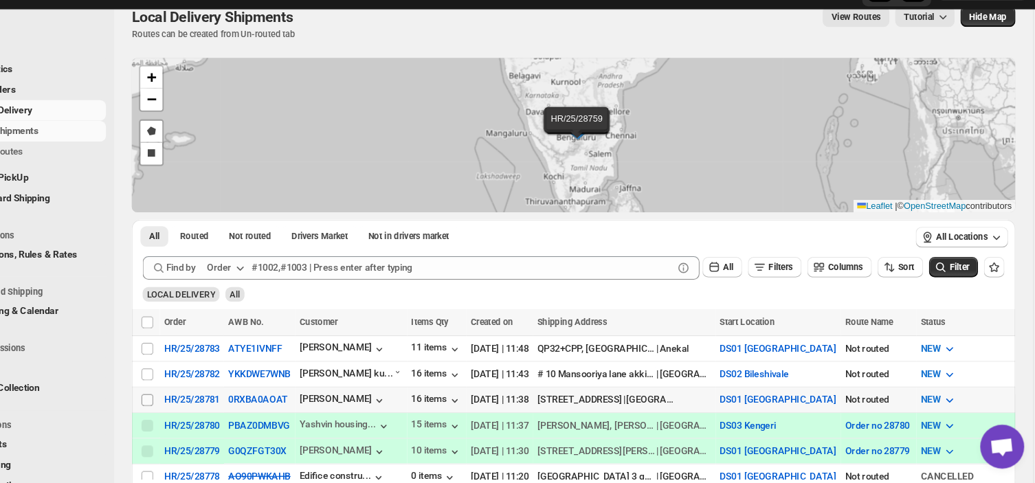
click at [197, 399] on input "Select shipment" at bounding box center [195, 404] width 11 height 11
checkbox input "true"
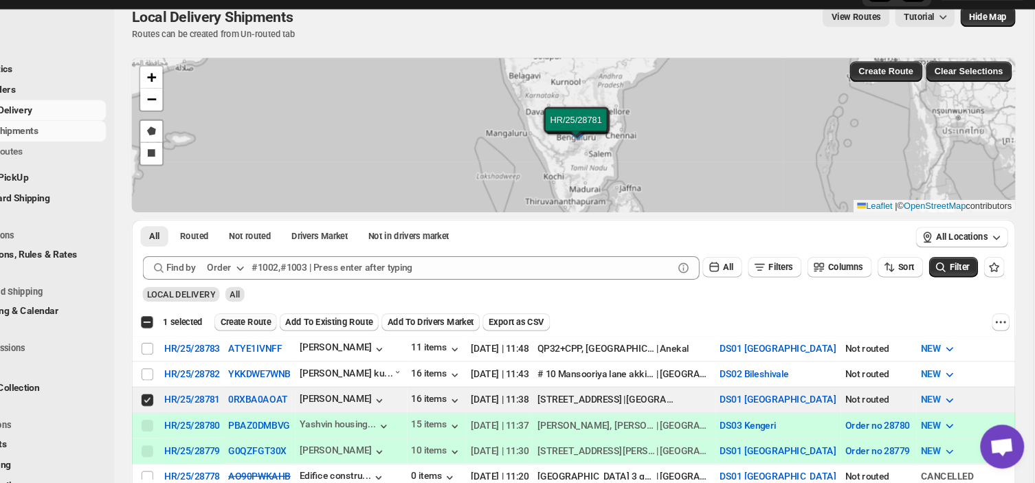
click at [280, 332] on span "Create Route" at bounding box center [288, 332] width 47 height 11
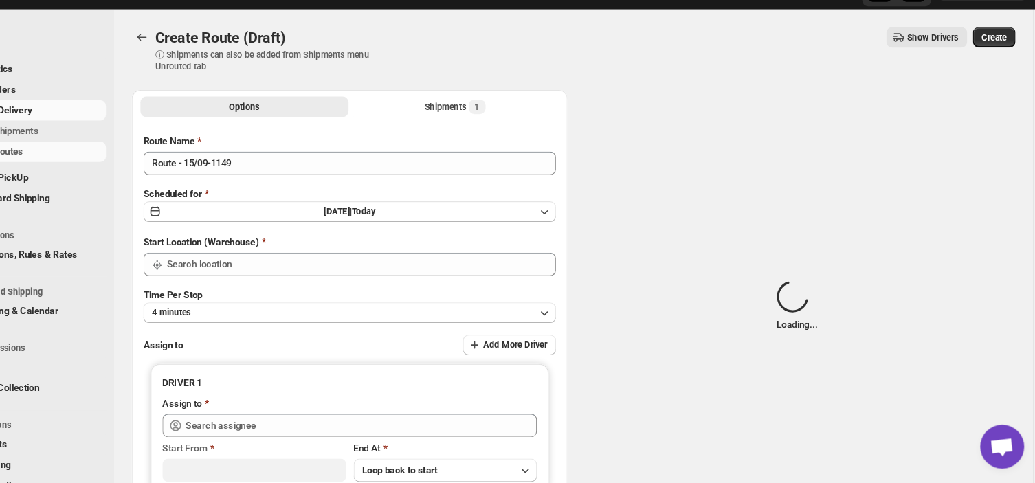
type input "DS01 [GEOGRAPHIC_DATA]"
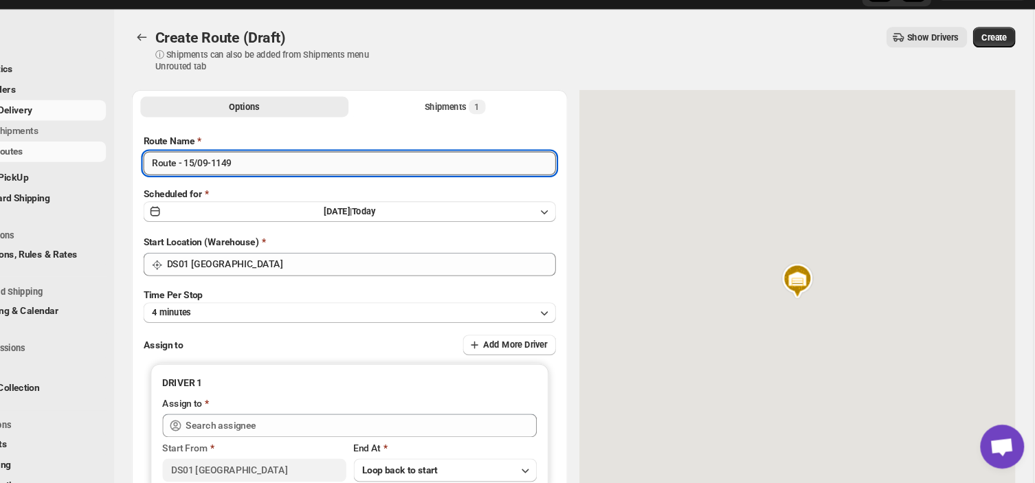
click at [285, 187] on input "Route - 15/09-1149" at bounding box center [385, 183] width 387 height 22
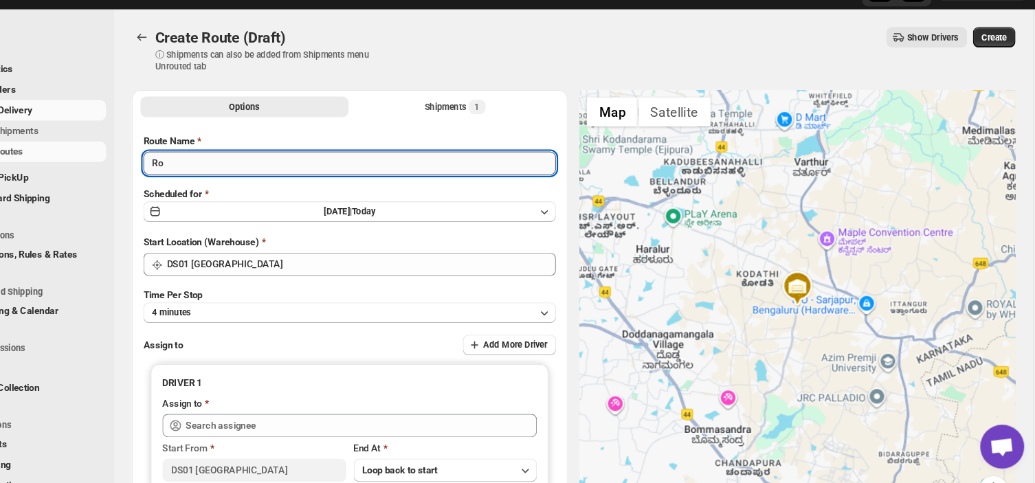
type input "R"
type input "Order no 28781"
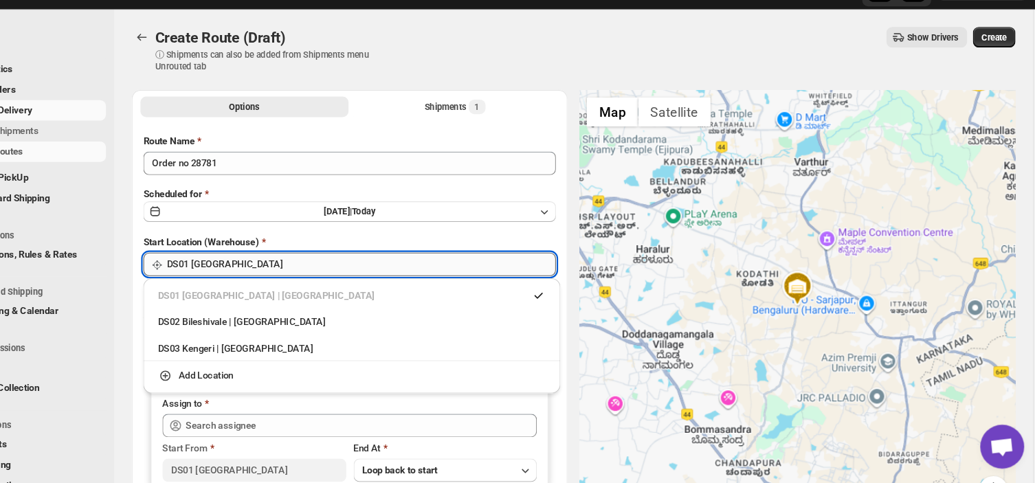
click at [283, 280] on input "DS01 [GEOGRAPHIC_DATA]" at bounding box center [396, 278] width 365 height 22
click at [233, 361] on div "DS03 Kengeri | [GEOGRAPHIC_DATA]" at bounding box center [388, 357] width 364 height 14
type input "DS03 Kengeri"
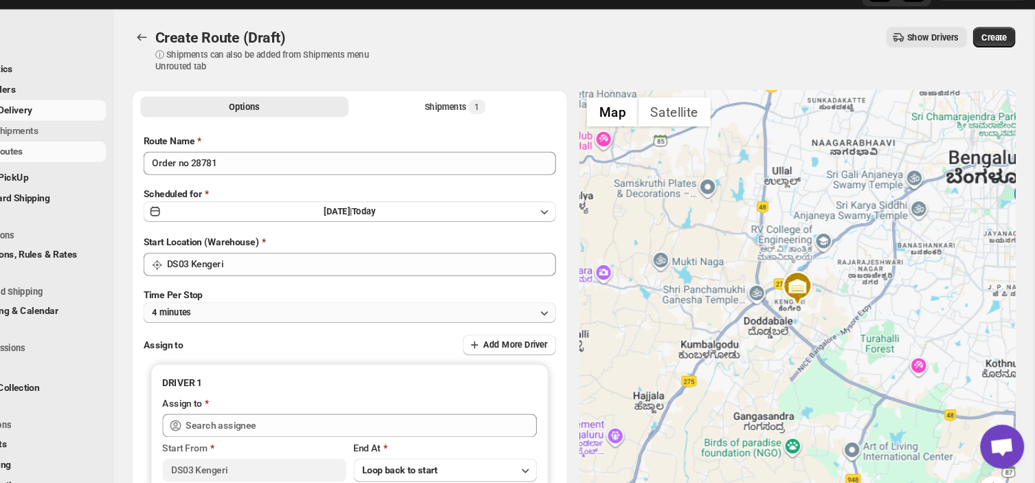
click at [280, 326] on button "4 minutes" at bounding box center [385, 322] width 387 height 19
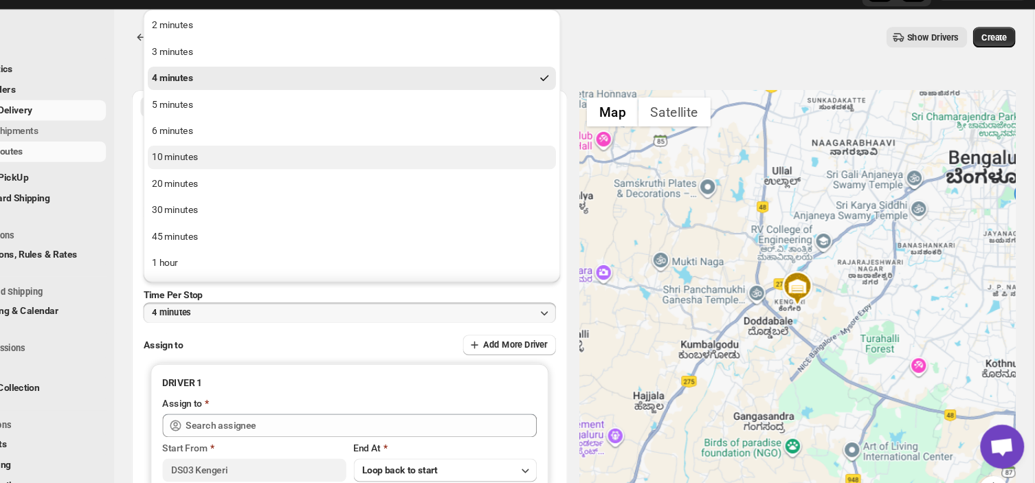
click at [252, 175] on button "10 minutes" at bounding box center [388, 177] width 383 height 22
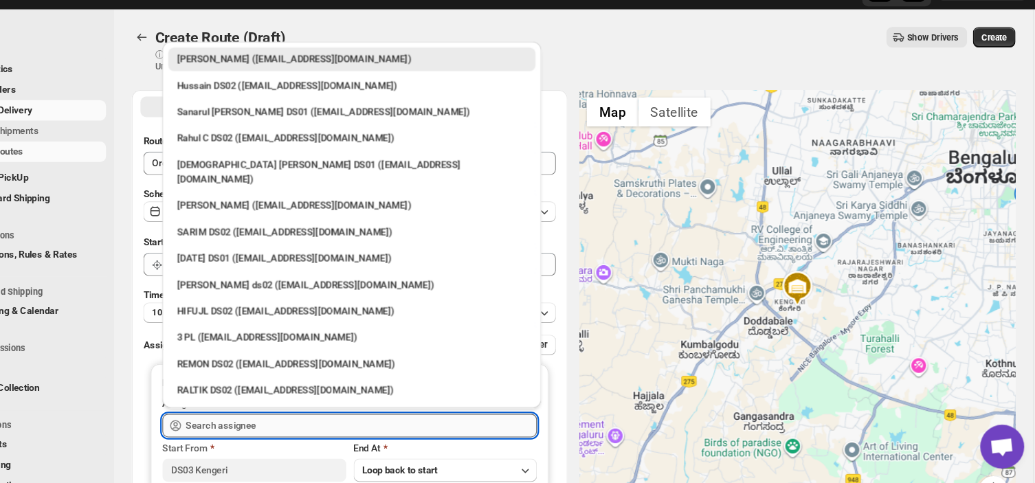
click at [313, 430] on input "text" at bounding box center [396, 429] width 329 height 22
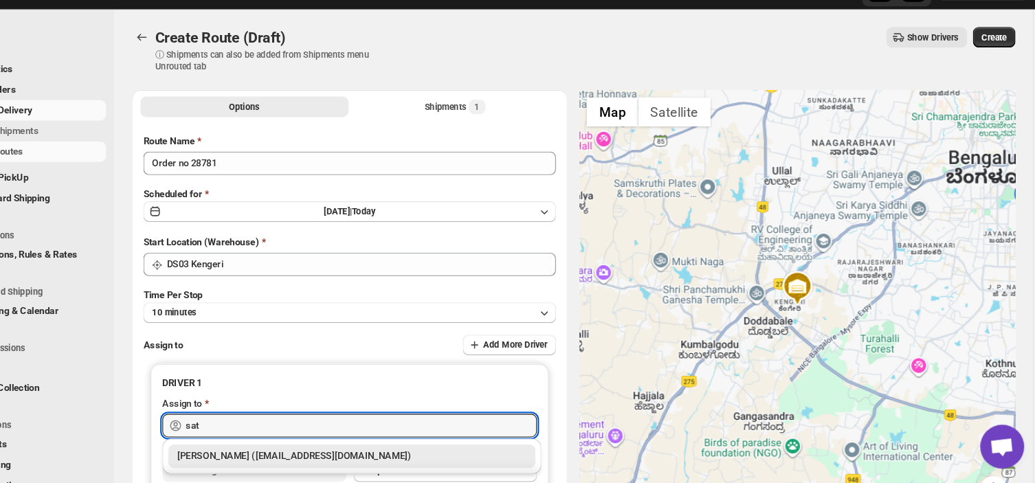
click at [336, 460] on div "[PERSON_NAME] ([EMAIL_ADDRESS][DOMAIN_NAME])" at bounding box center [388, 458] width 328 height 14
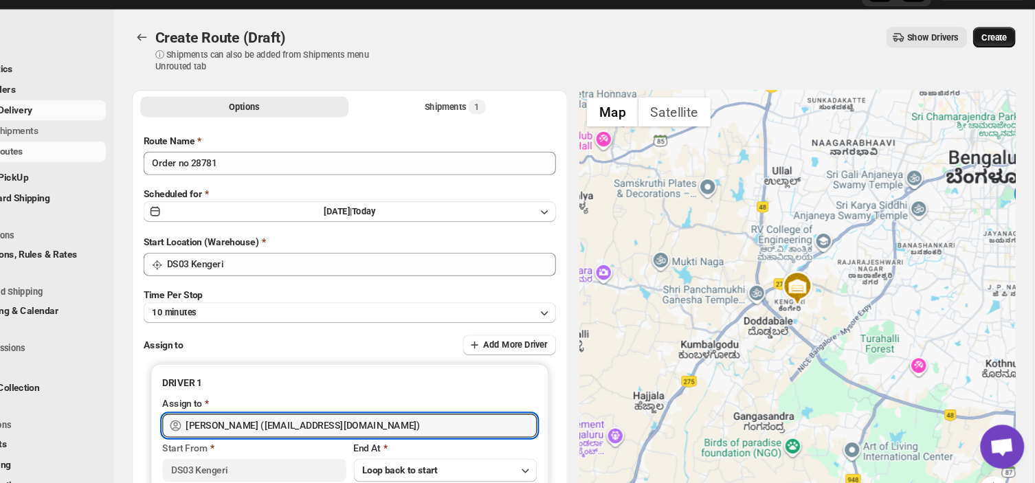
type input "[PERSON_NAME] ([EMAIL_ADDRESS][DOMAIN_NAME])"
click at [995, 62] on span "Create" at bounding box center [990, 64] width 23 height 11
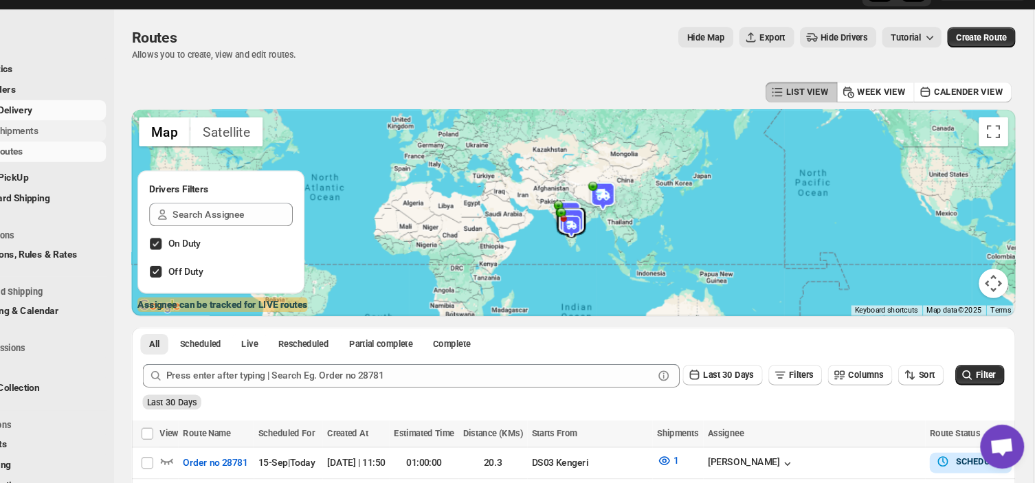
click at [102, 148] on span "Shipments" at bounding box center [103, 153] width 102 height 14
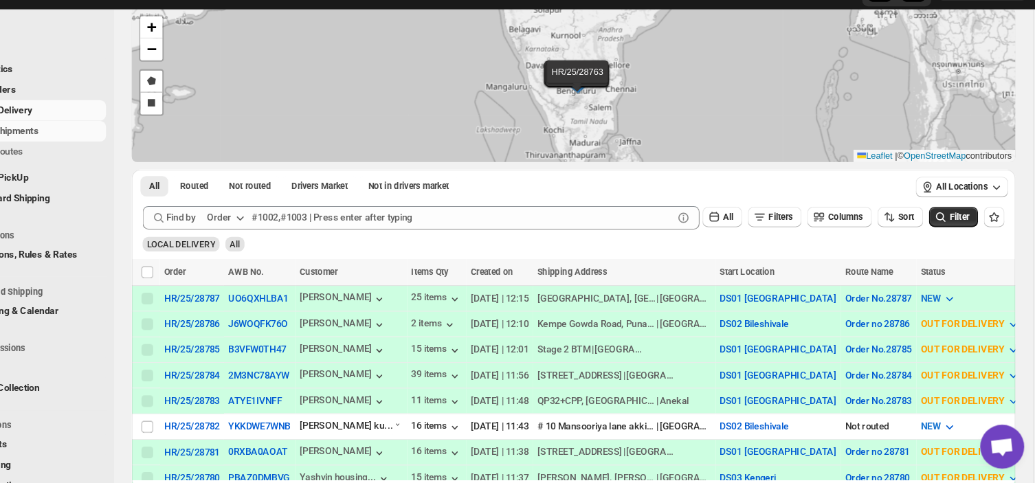
scroll to position [291, 0]
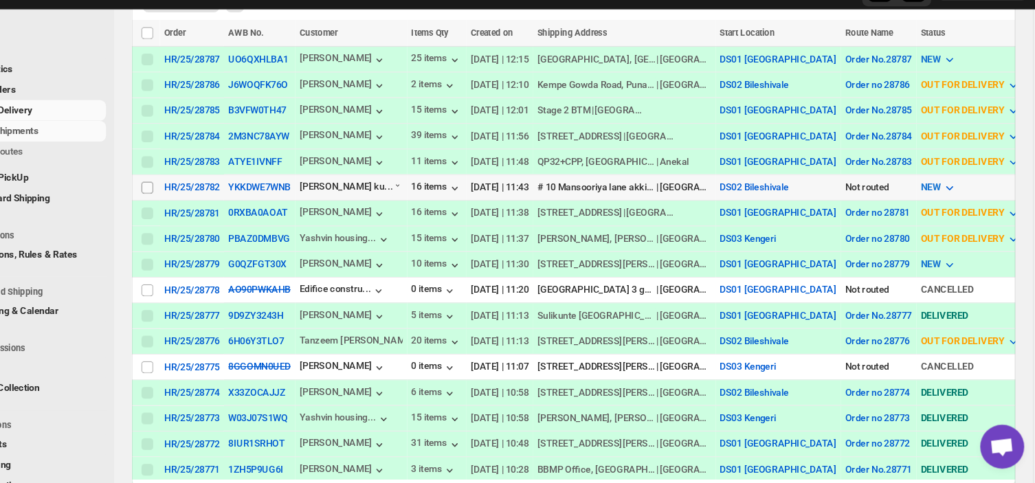
click at [194, 204] on input "Select shipment" at bounding box center [195, 205] width 11 height 11
checkbox input "true"
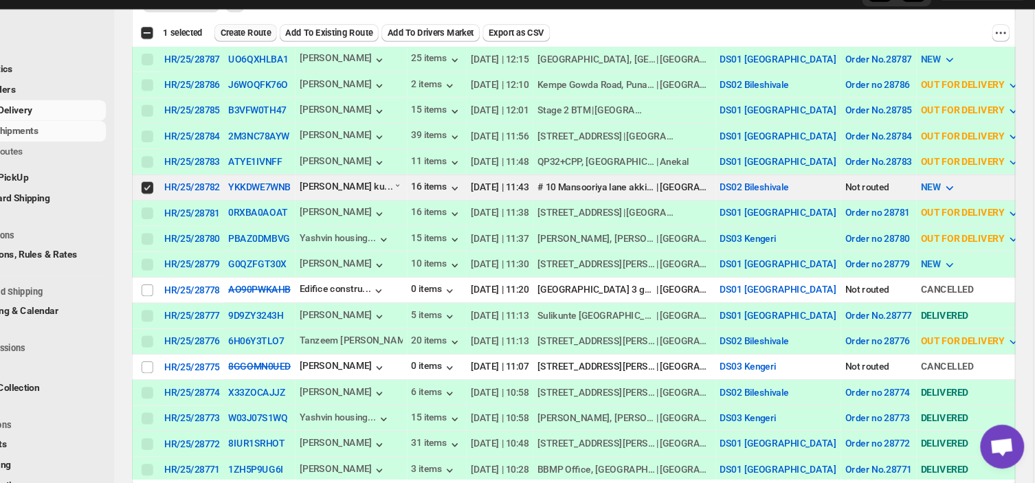
click at [297, 53] on button "Create Route" at bounding box center [288, 60] width 58 height 16
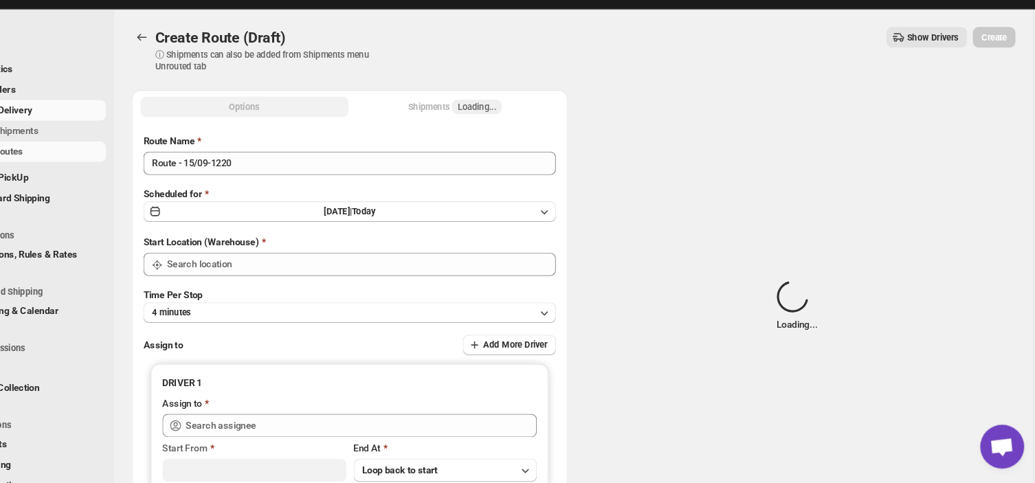
type input "DS02 Bileshivale"
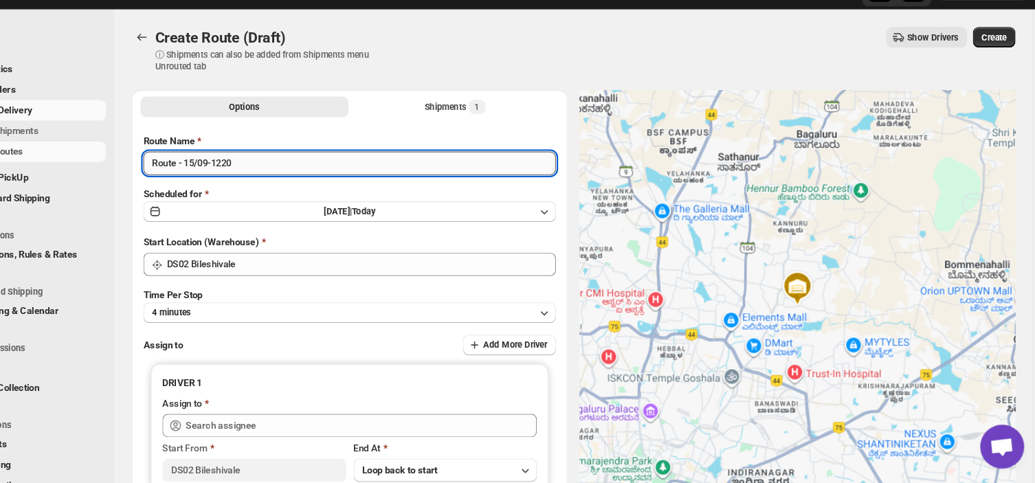
click at [279, 183] on input "Route - 15/09-1220" at bounding box center [385, 183] width 387 height 22
type input "R"
click at [250, 183] on input "Order no 27" at bounding box center [385, 183] width 387 height 22
type input "Order no 28782"
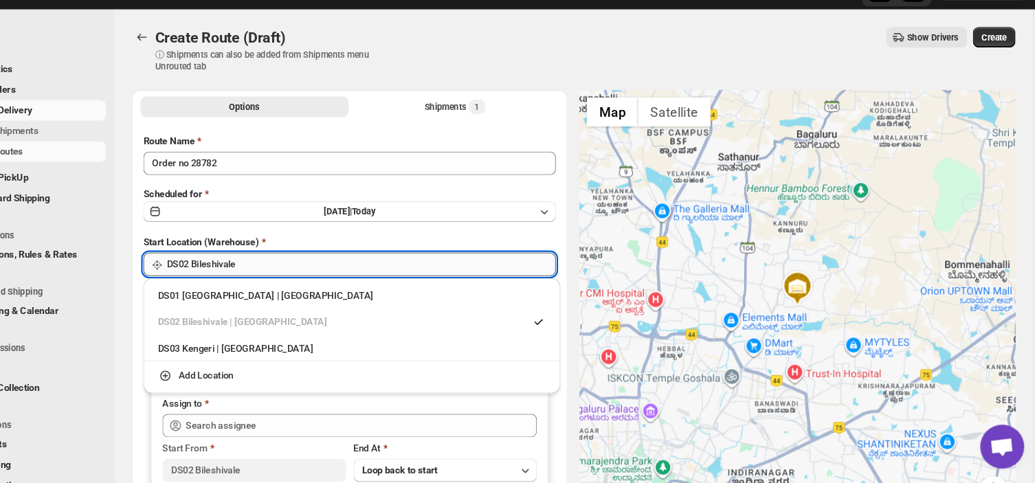
click at [342, 284] on input "DS02 Bileshivale" at bounding box center [396, 278] width 365 height 22
click at [239, 360] on div "DS03 Kengeri | [GEOGRAPHIC_DATA]" at bounding box center [388, 357] width 364 height 14
type input "DS03 Kengeri"
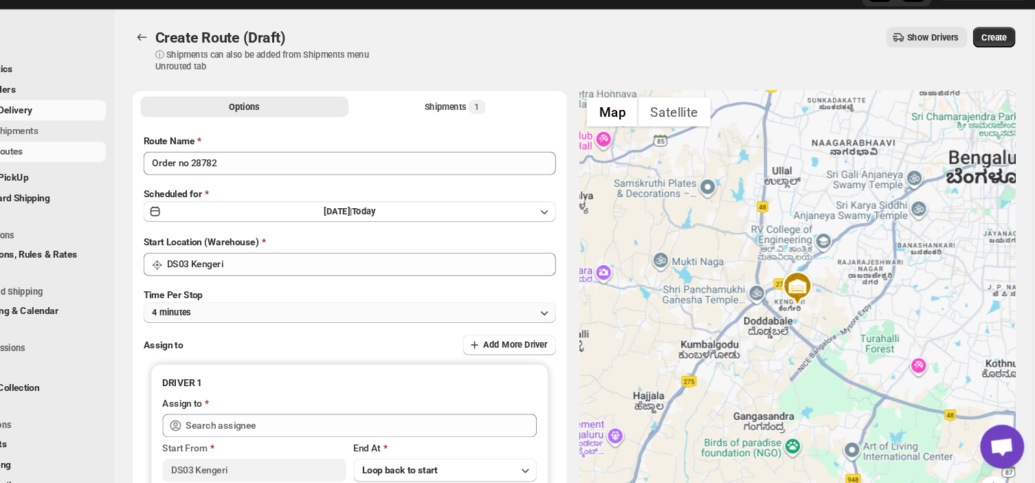
click at [297, 320] on button "4 minutes" at bounding box center [385, 322] width 387 height 19
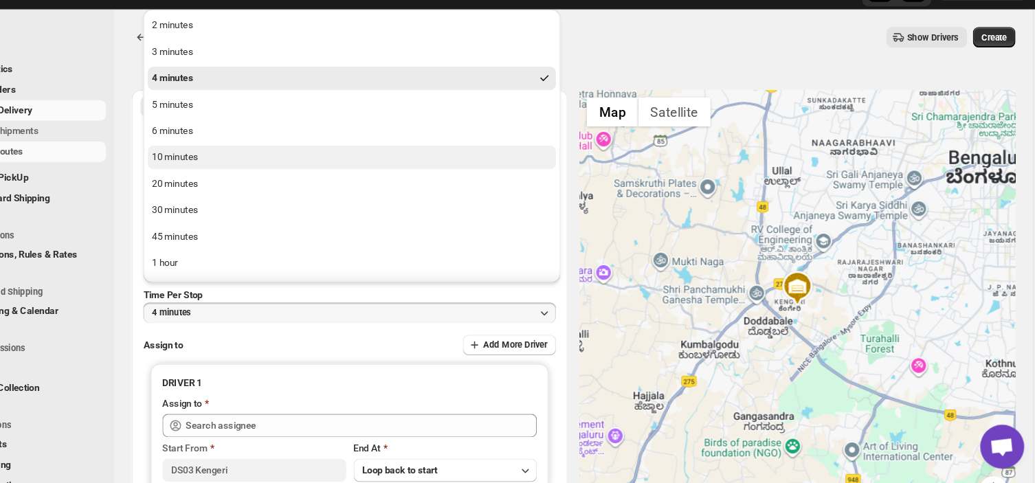
click at [232, 177] on div "10 minutes" at bounding box center [222, 177] width 43 height 14
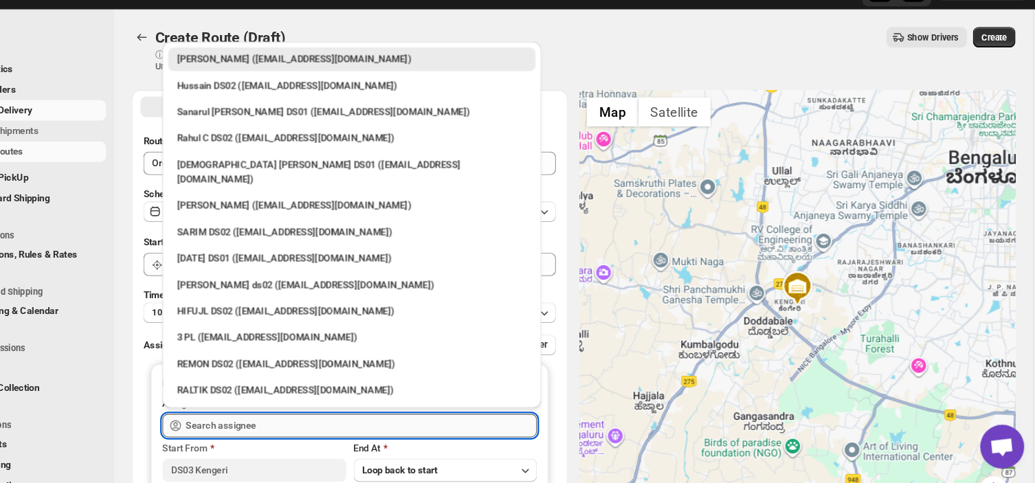
click at [328, 424] on input "text" at bounding box center [396, 429] width 329 height 22
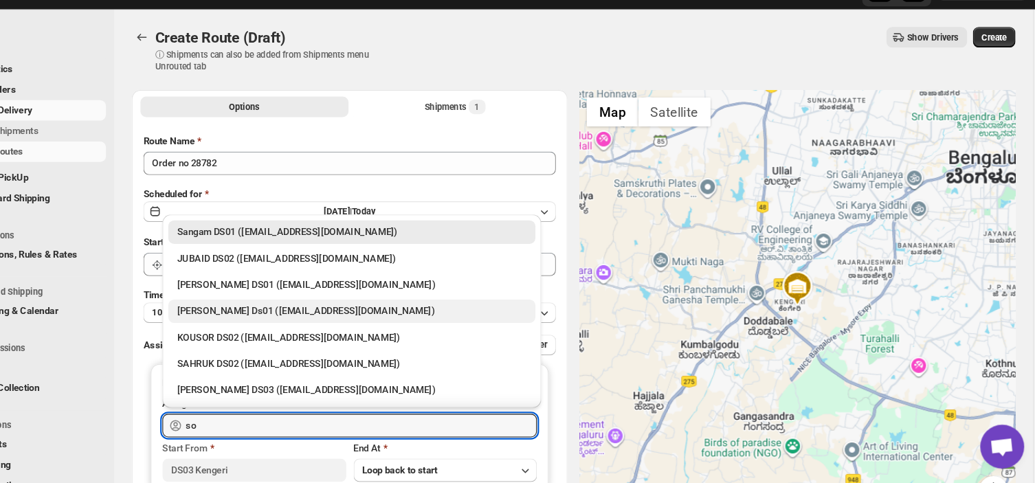
click at [300, 315] on div "[PERSON_NAME] Ds01 ([EMAIL_ADDRESS][DOMAIN_NAME])" at bounding box center [388, 322] width 328 height 14
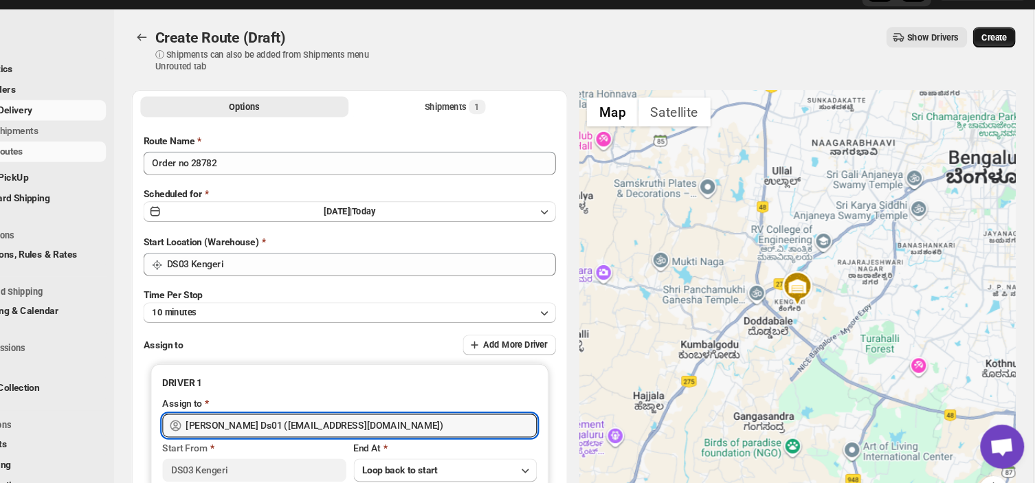
type input "[PERSON_NAME] Ds01 ([EMAIL_ADDRESS][DOMAIN_NAME])"
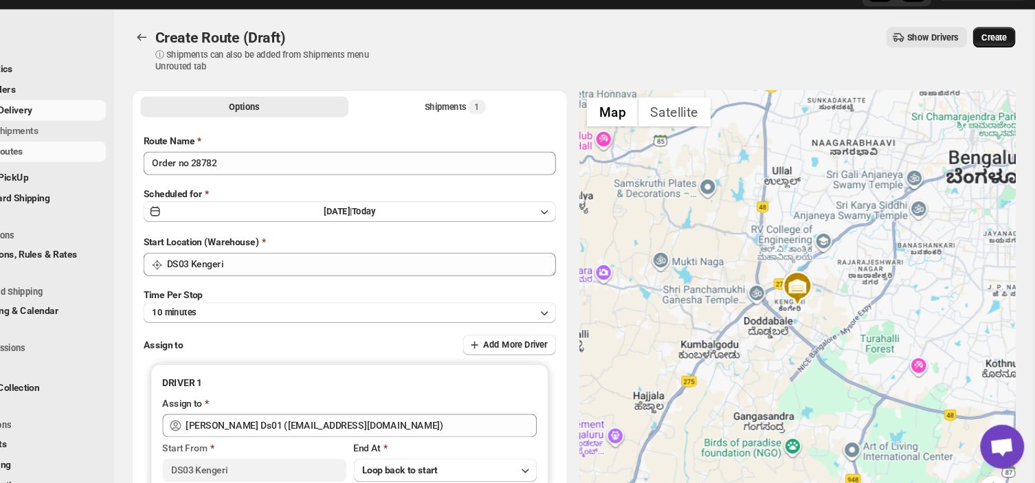
click at [1002, 60] on span "Create" at bounding box center [990, 64] width 23 height 11
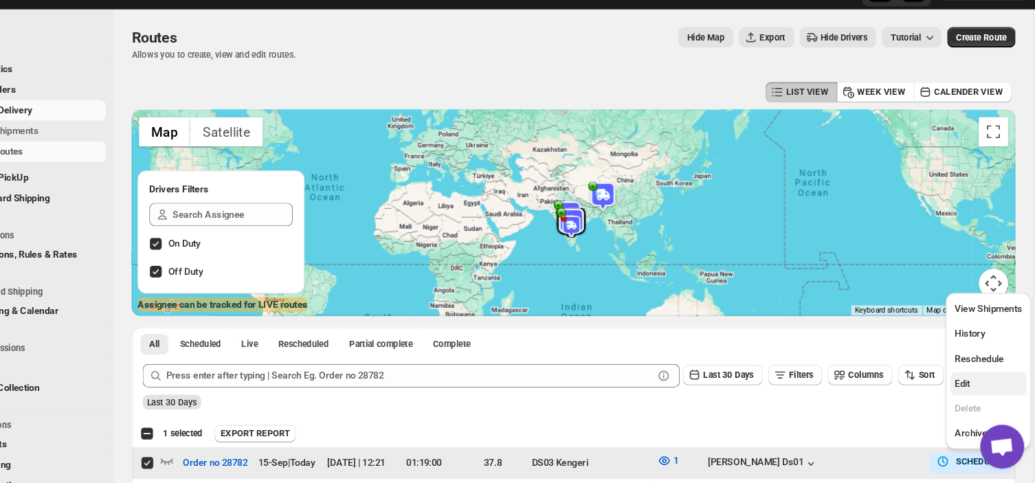
click at [967, 388] on span "Edit" at bounding box center [961, 389] width 14 height 10
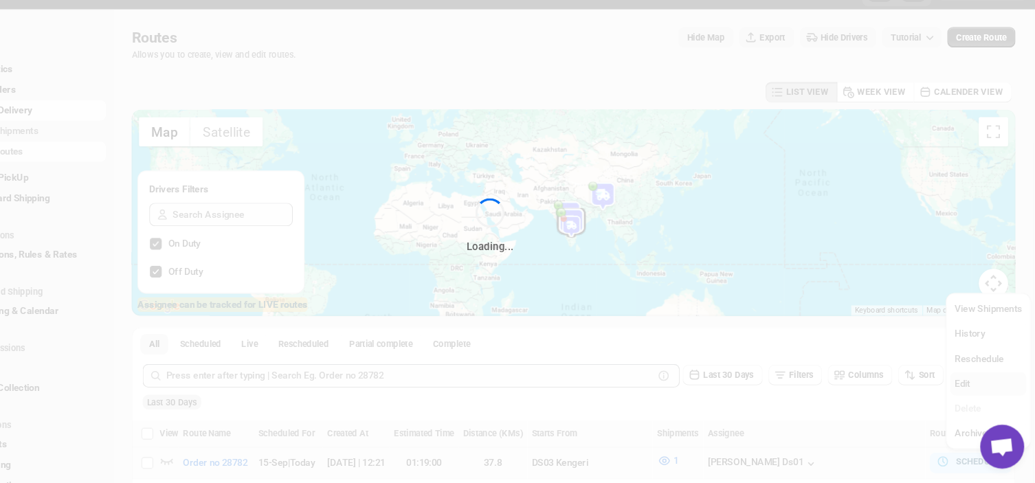
checkbox input "false"
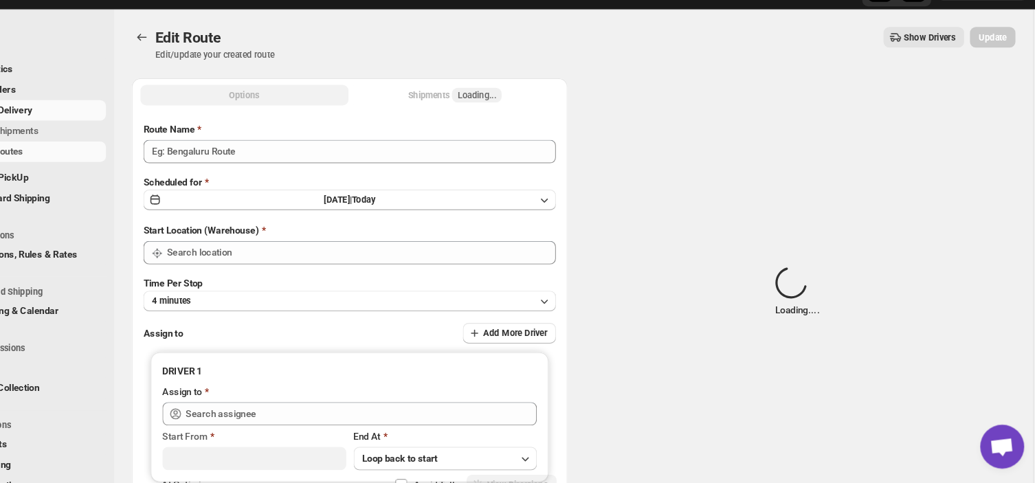
type input "Order no 28782"
type input "DS03 Kengeri"
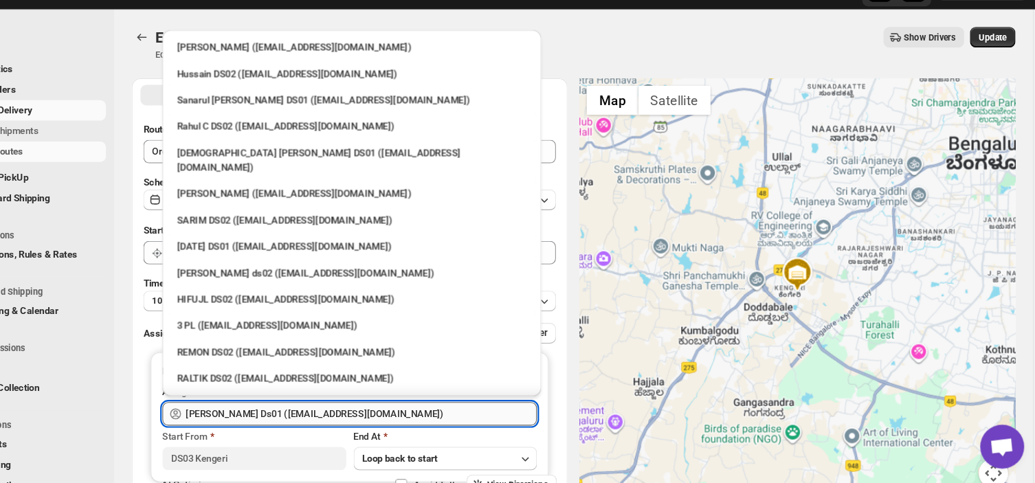
click at [428, 423] on input "[PERSON_NAME] Ds01 ([EMAIL_ADDRESS][DOMAIN_NAME])" at bounding box center [396, 418] width 329 height 22
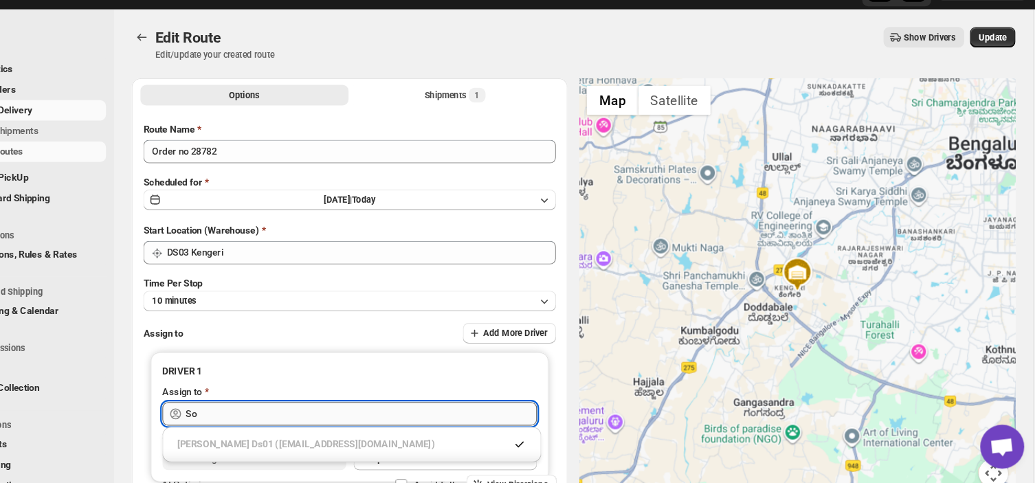
type input "S"
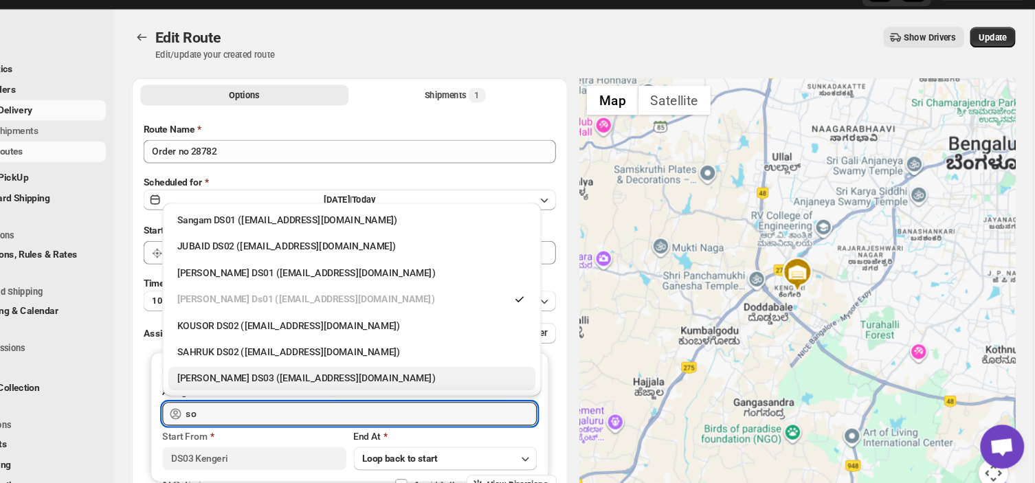
click at [353, 384] on div "[PERSON_NAME] DS03 ([EMAIL_ADDRESS][DOMAIN_NAME])" at bounding box center [388, 385] width 328 height 14
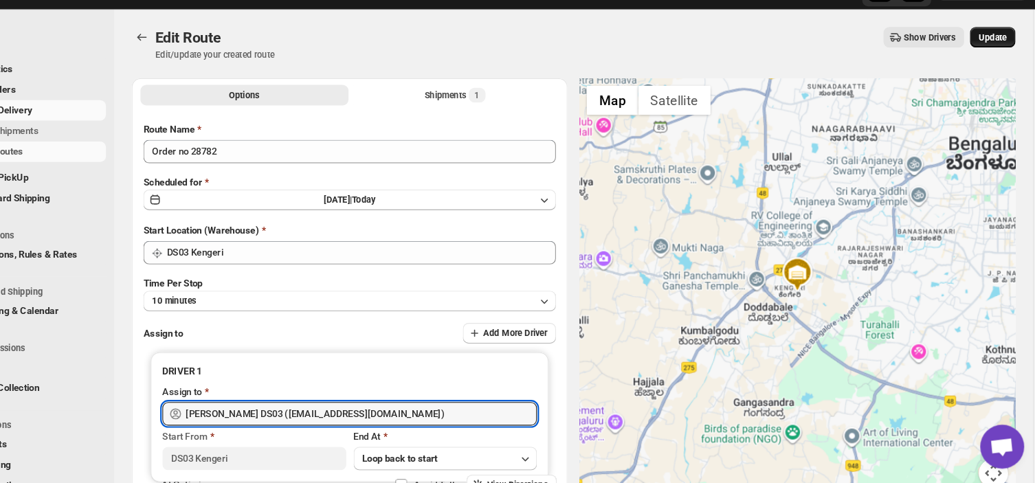
type input "[PERSON_NAME] DS03 ([EMAIL_ADDRESS][DOMAIN_NAME])"
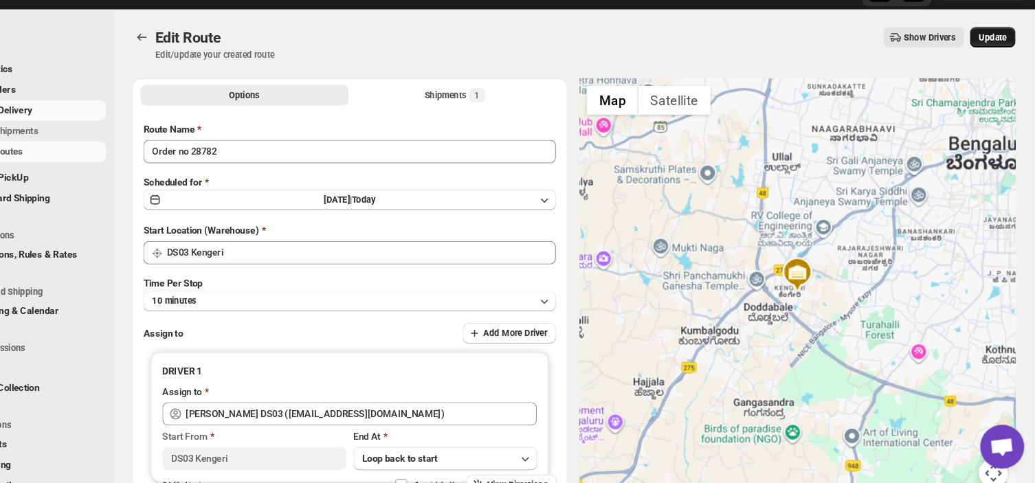
click at [993, 61] on span "Update" at bounding box center [989, 64] width 26 height 11
